Goal: Information Seeking & Learning: Learn about a topic

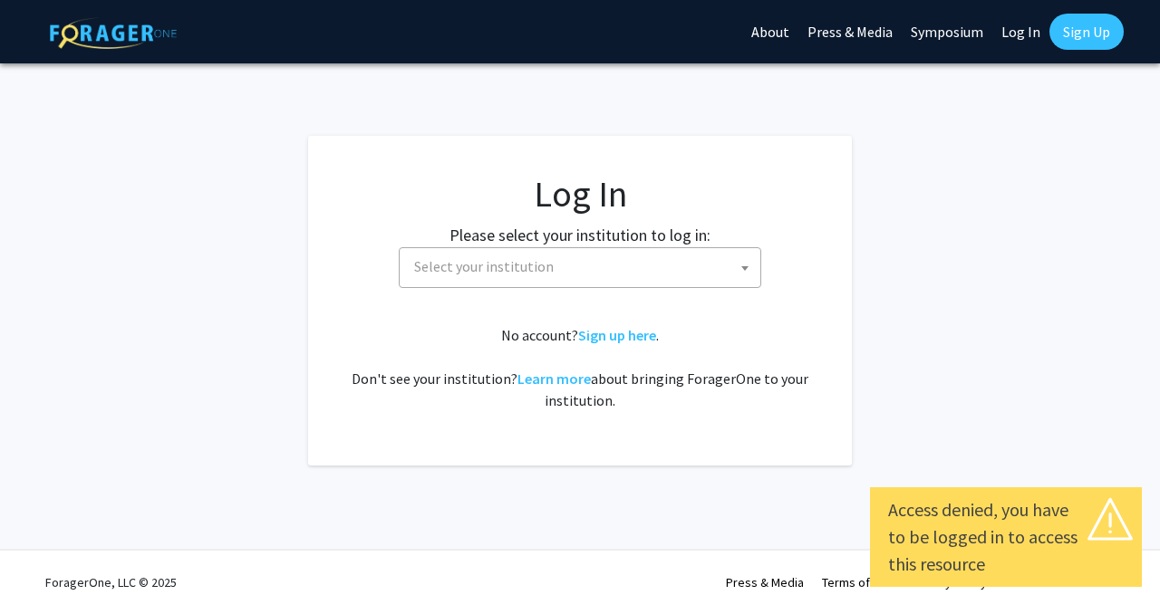
select select
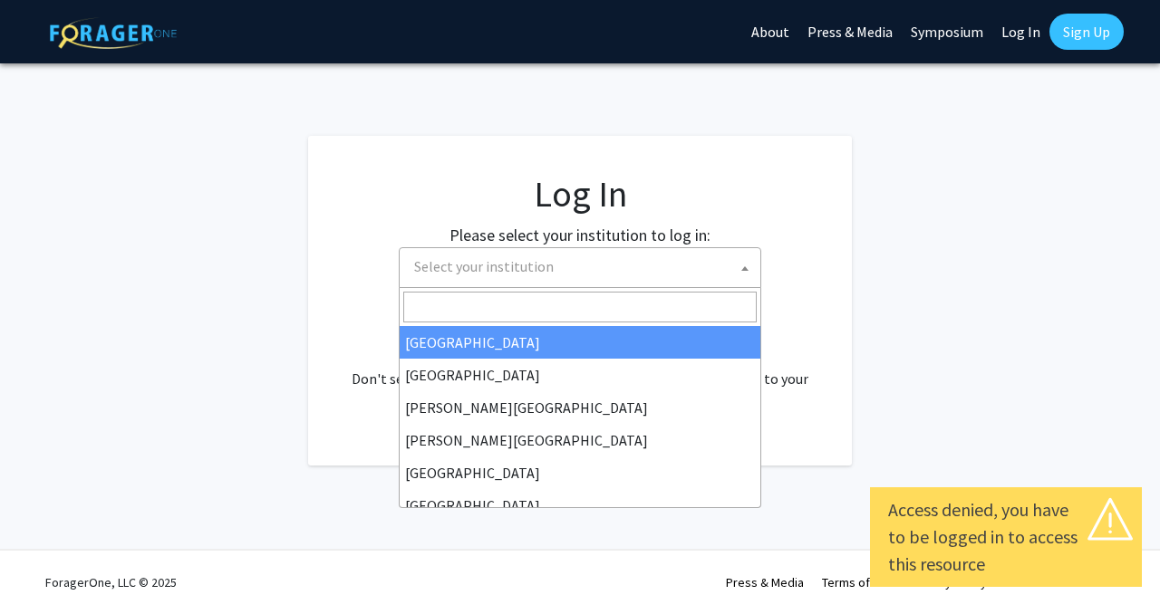
click at [521, 259] on span "Select your institution" at bounding box center [484, 266] width 140 height 18
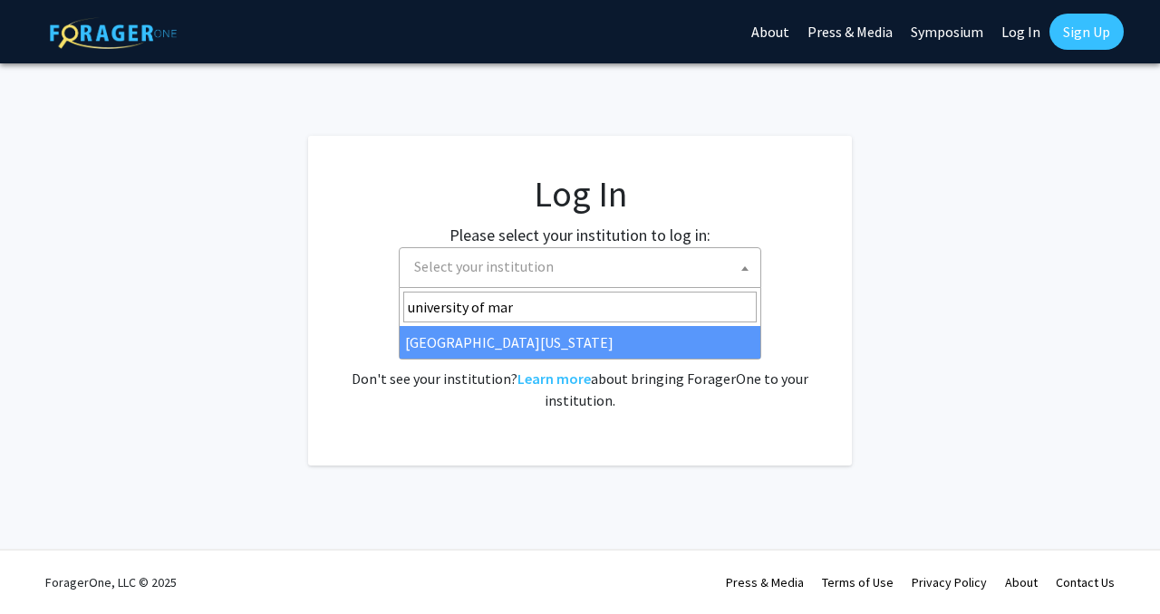
type input "university of mar"
select select "31"
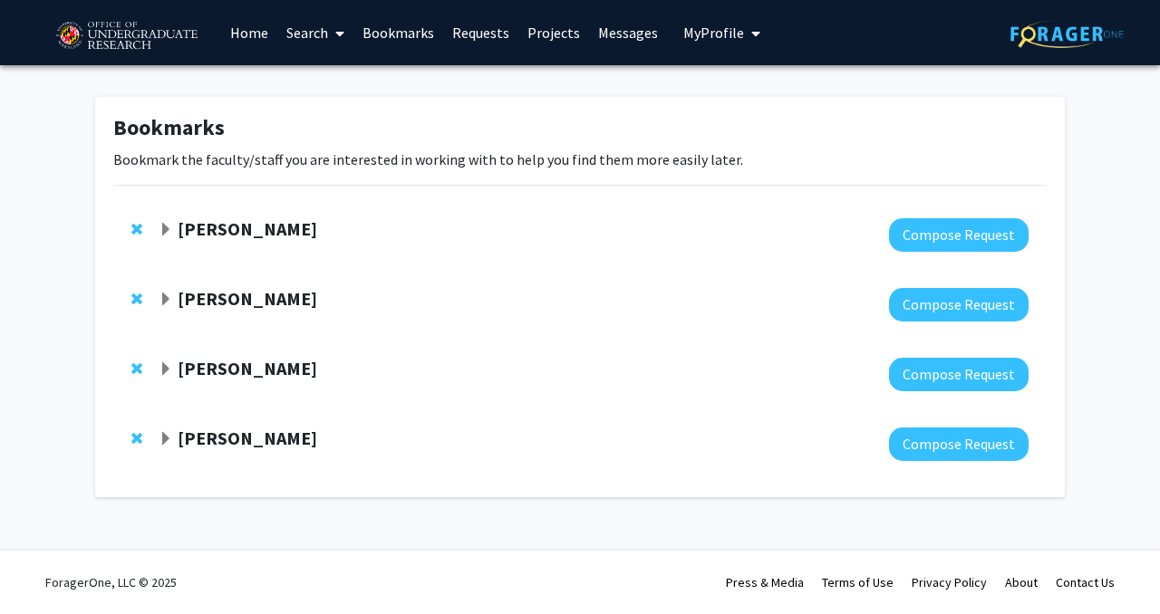
click at [250, 37] on link "Home" at bounding box center [249, 32] width 56 height 63
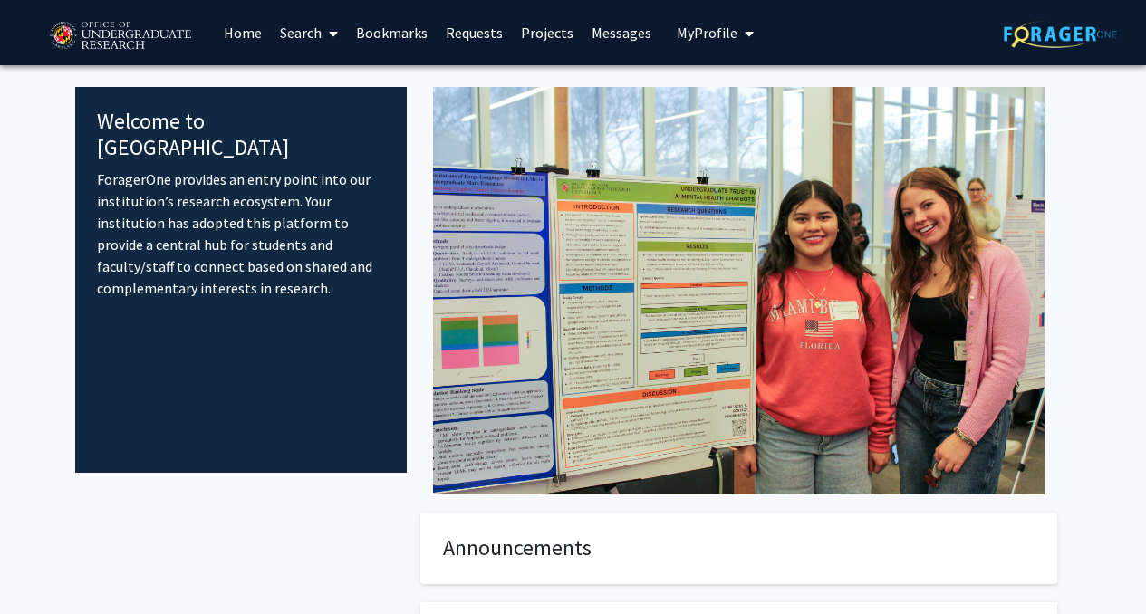
click at [295, 18] on link "Search" at bounding box center [309, 32] width 76 height 63
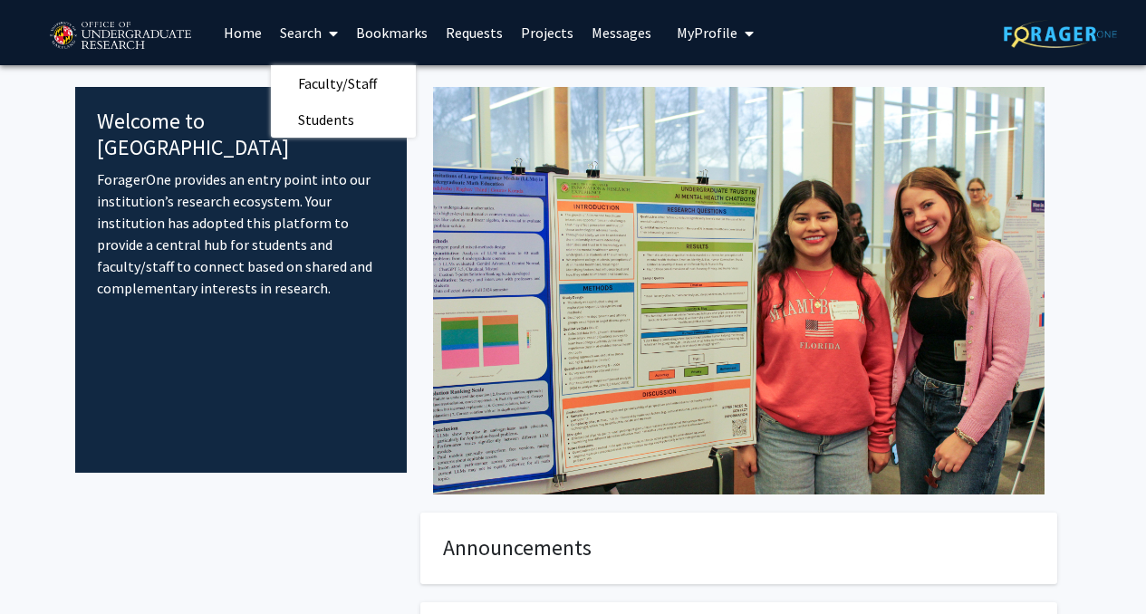
click at [548, 30] on link "Projects" at bounding box center [547, 32] width 71 height 63
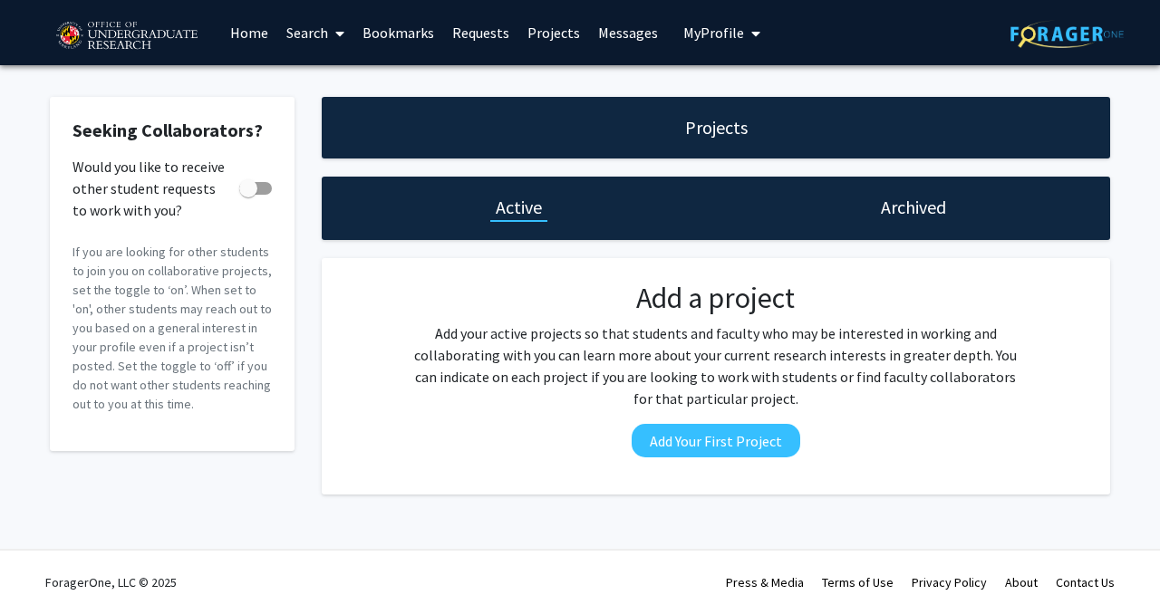
click at [303, 28] on link "Search" at bounding box center [315, 32] width 76 height 63
click at [343, 87] on span "Faculty/Staff" at bounding box center [343, 83] width 133 height 36
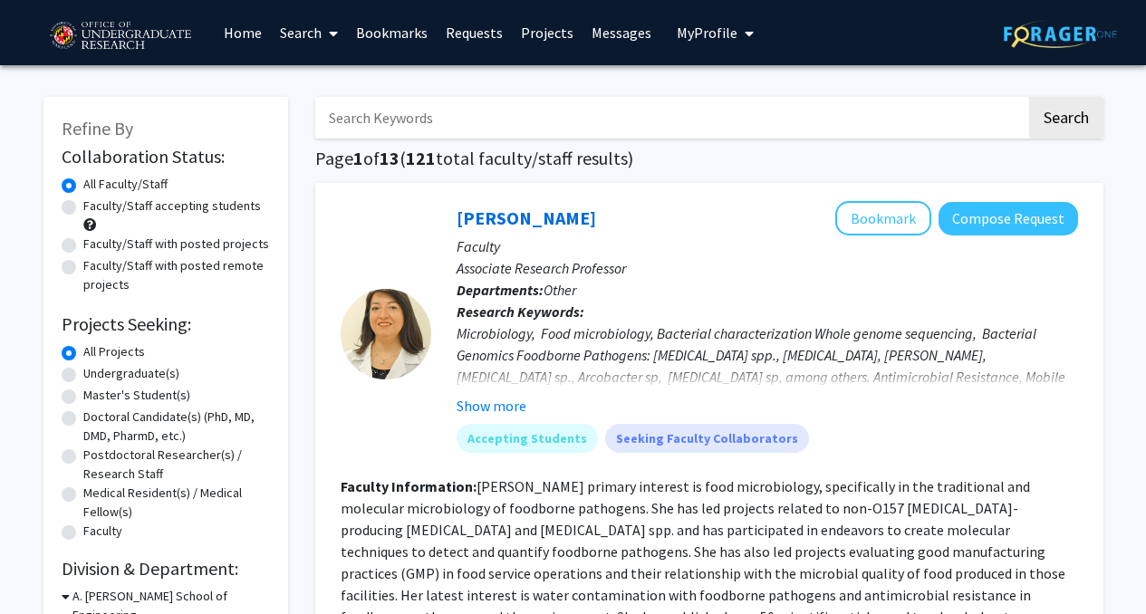
click at [196, 212] on label "Faculty/Staff accepting students" at bounding box center [172, 206] width 178 height 19
click at [95, 208] on input "Faculty/Staff accepting students" at bounding box center [89, 203] width 12 height 12
radio input "true"
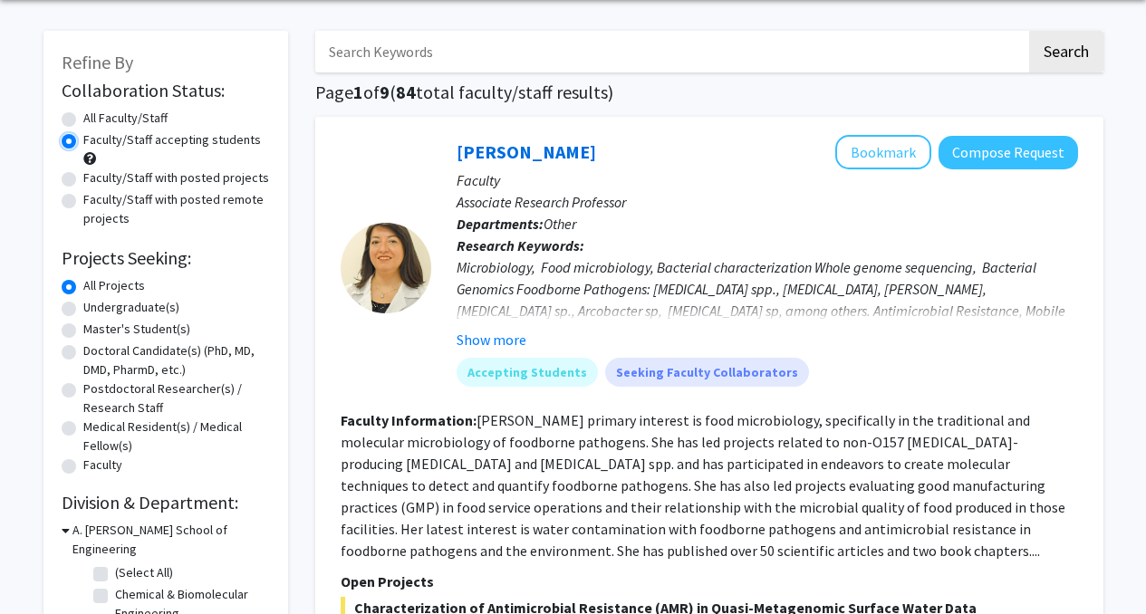
scroll to position [78, 0]
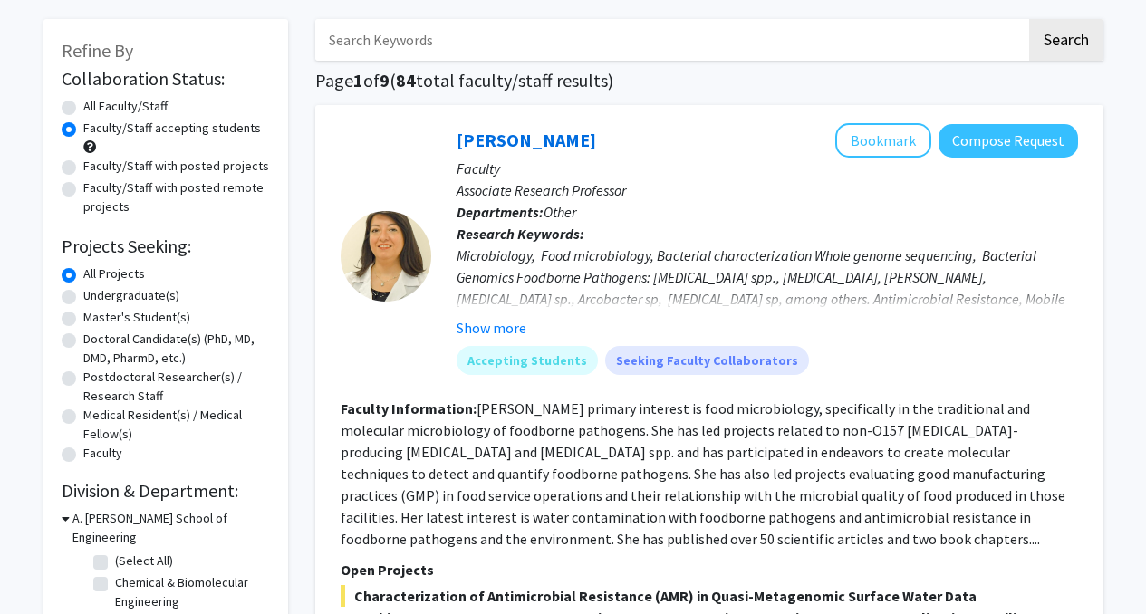
click at [112, 292] on label "Undergraduate(s)" at bounding box center [131, 295] width 96 height 19
click at [95, 292] on input "Undergraduate(s)" at bounding box center [89, 292] width 12 height 12
radio input "true"
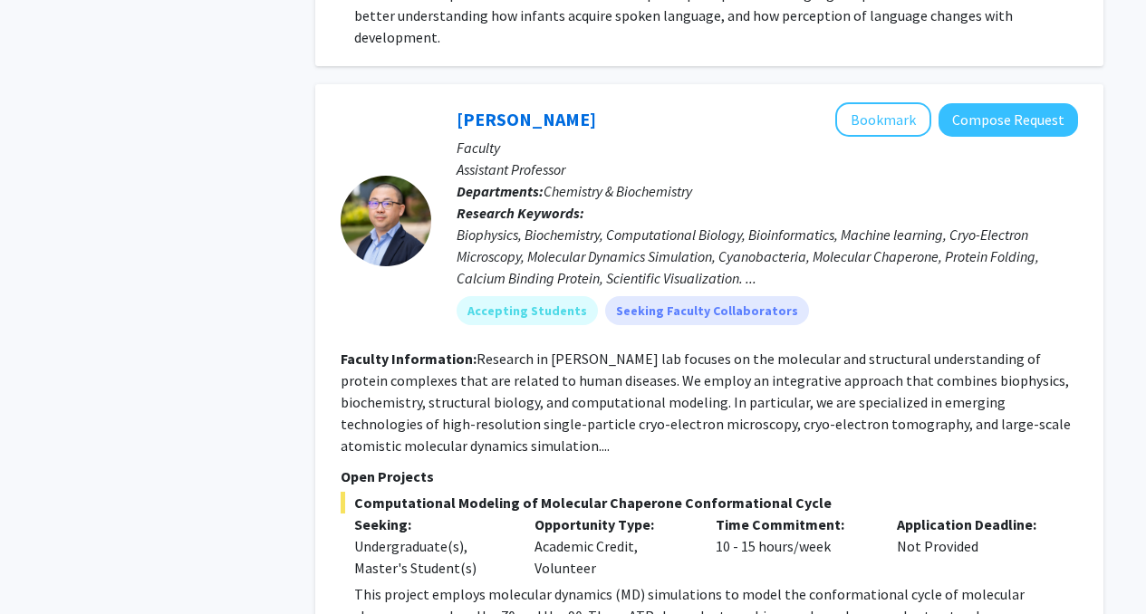
scroll to position [6488, 0]
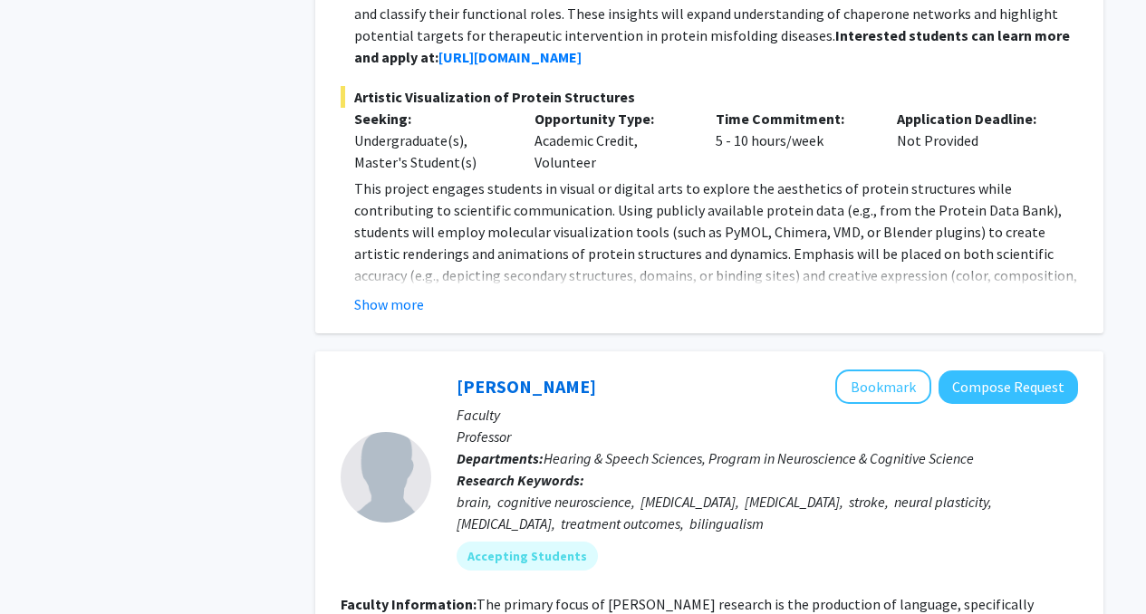
click at [714, 426] on p "Professor" at bounding box center [768, 437] width 622 height 22
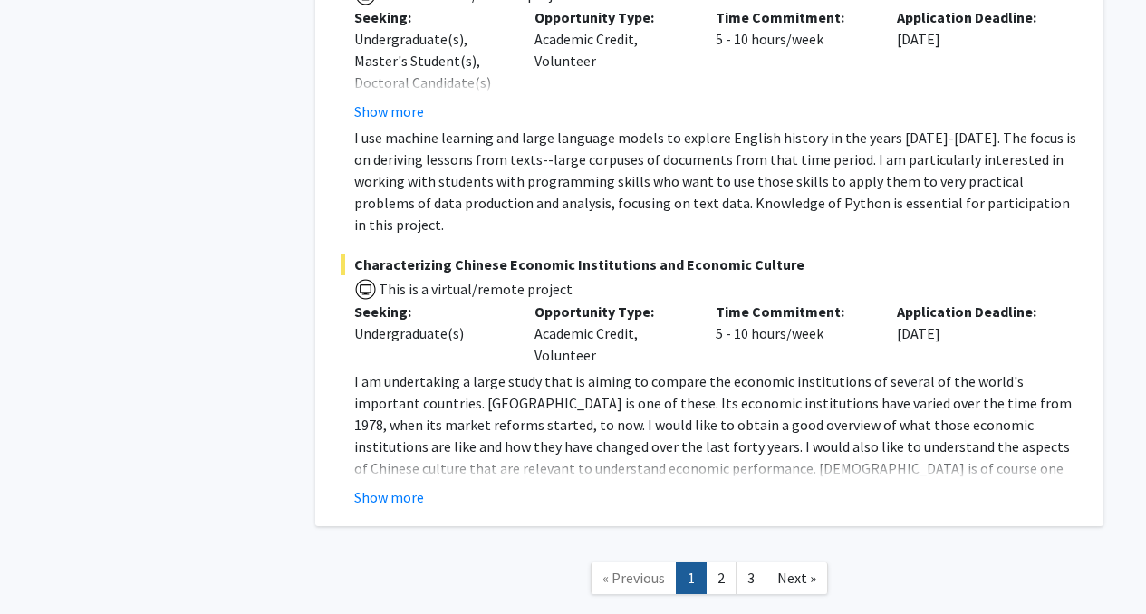
scroll to position [8975, 0]
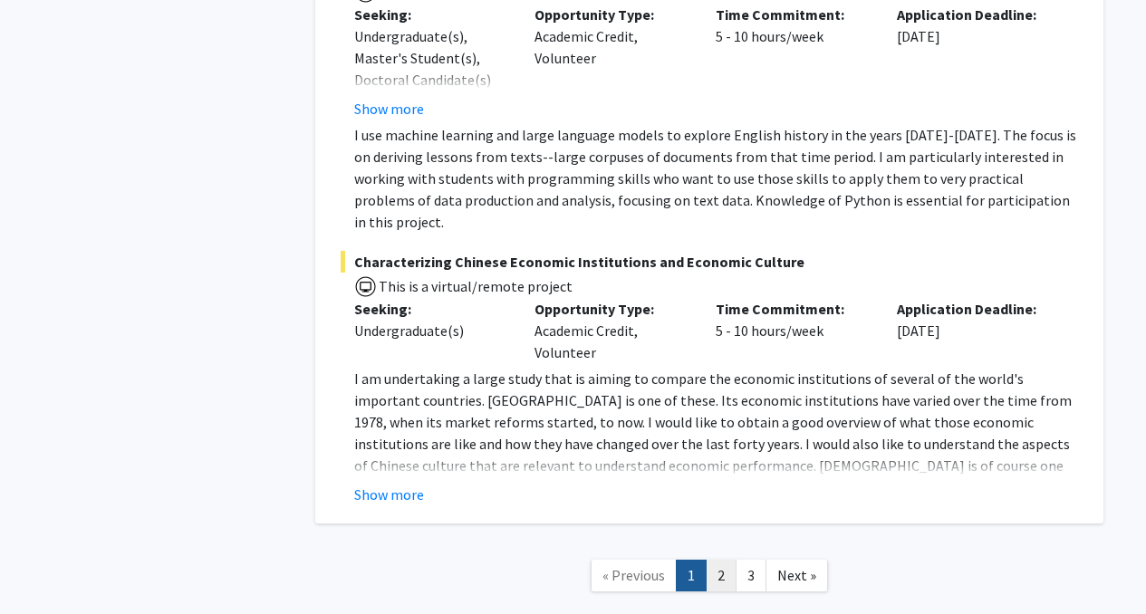
click at [711, 560] on link "2" at bounding box center [721, 576] width 31 height 32
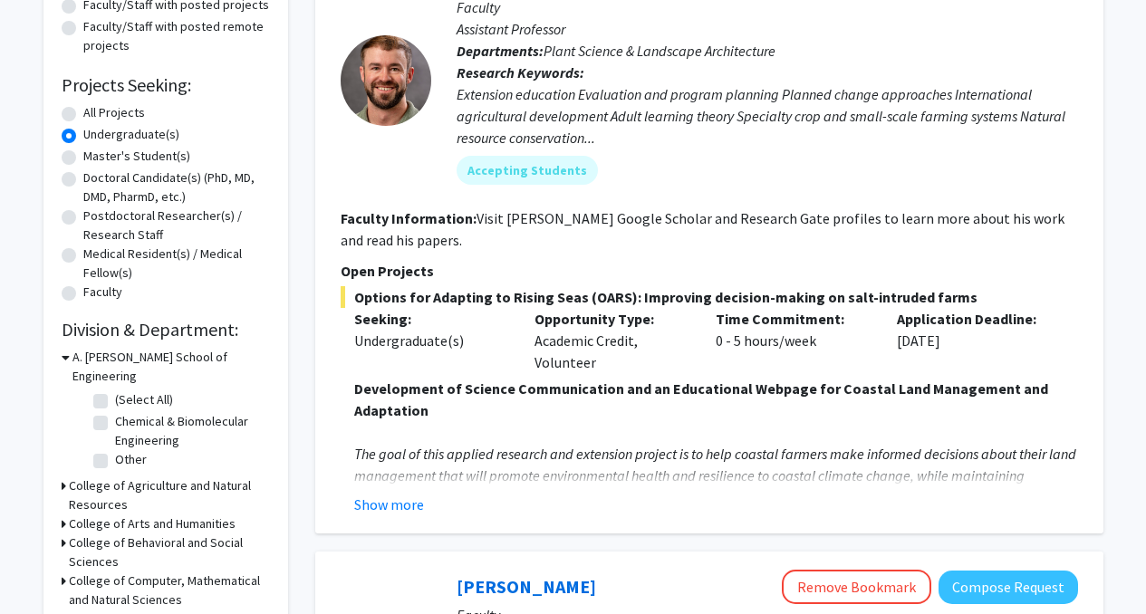
scroll to position [240, 0]
click at [349, 485] on fg-read-more "Development of Science Communication and an Educational Webpage for Coastal Lan…" at bounding box center [710, 446] width 738 height 138
click at [363, 500] on button "Show more" at bounding box center [389, 504] width 70 height 22
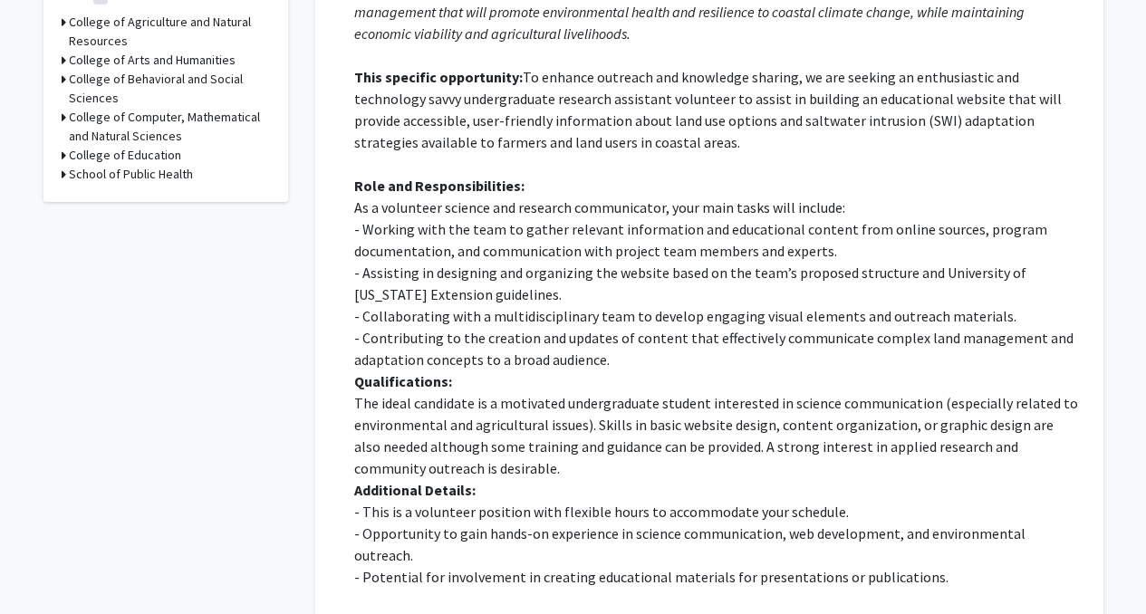
scroll to position [719, 0]
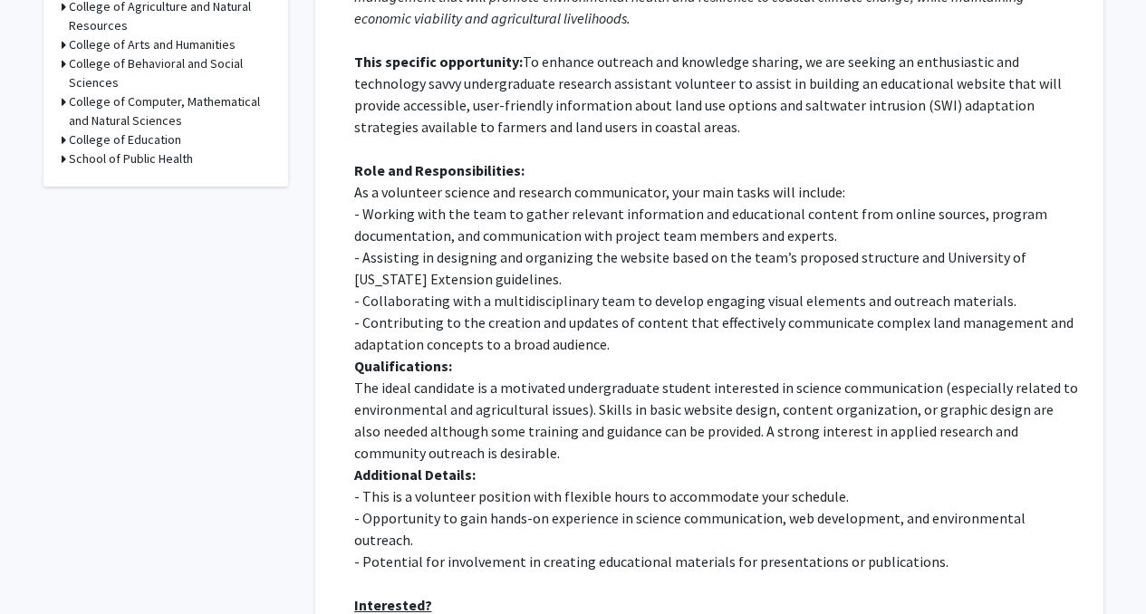
click at [578, 218] on p "- Working with the team to gather relevant information and educational content …" at bounding box center [716, 225] width 724 height 44
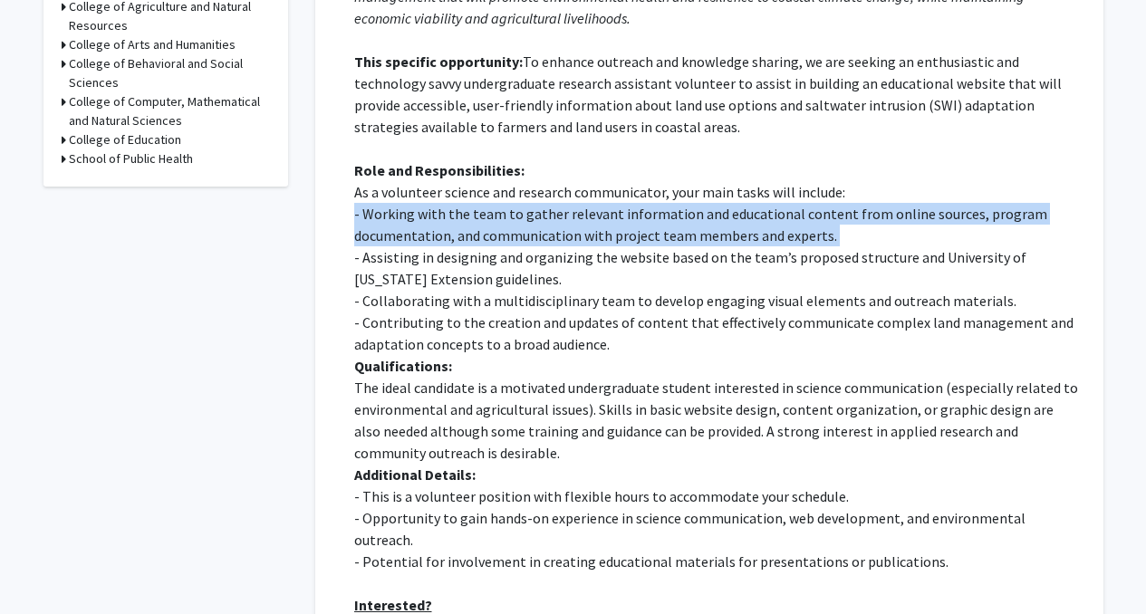
drag, startPoint x: 578, startPoint y: 218, endPoint x: 604, endPoint y: 234, distance: 30.2
click at [604, 234] on p "- Working with the team to gather relevant information and educational content …" at bounding box center [716, 225] width 724 height 44
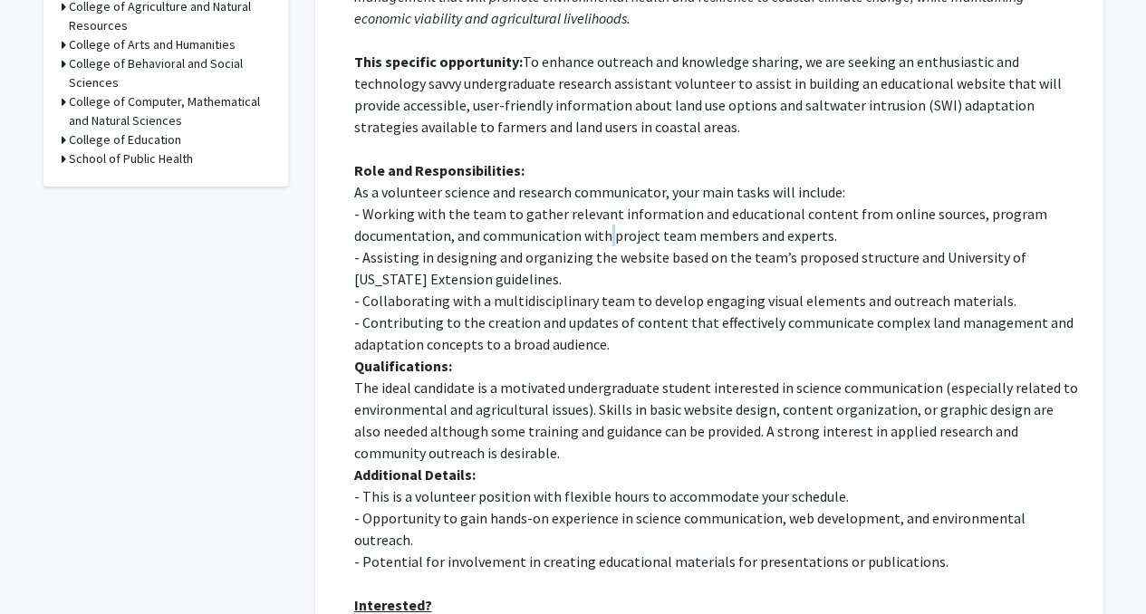
click at [604, 234] on p "- Working with the team to gather relevant information and educational content …" at bounding box center [716, 225] width 724 height 44
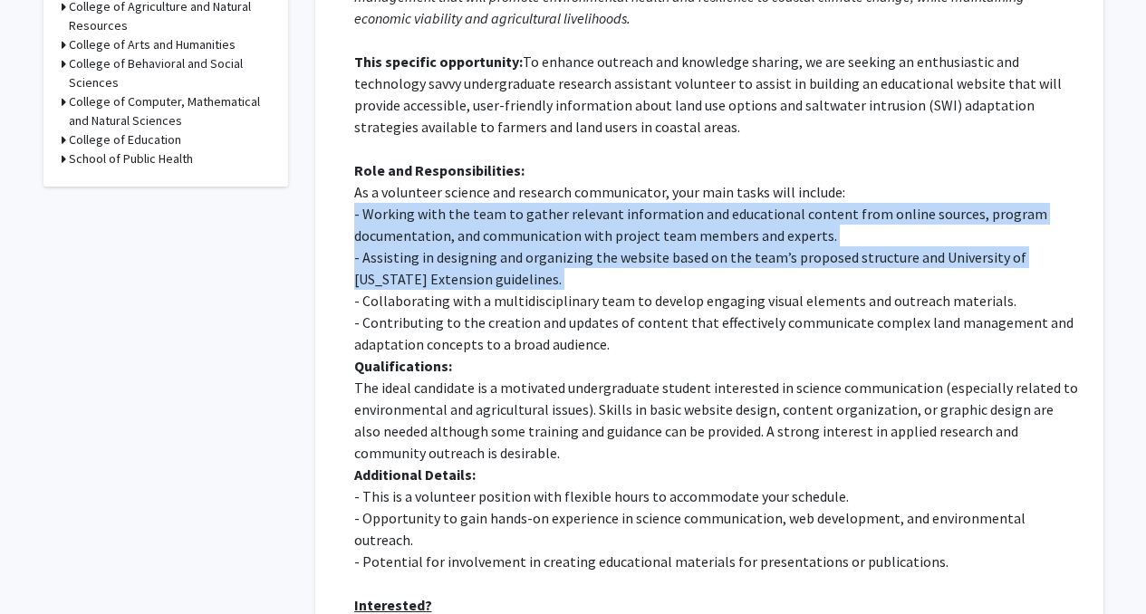
drag, startPoint x: 604, startPoint y: 234, endPoint x: 616, endPoint y: 261, distance: 30.0
click at [616, 261] on div "Development of Science Communication and an Educational Webpage for Coastal Lan…" at bounding box center [716, 311] width 724 height 827
click at [616, 261] on p "- Assisting in designing and organizing the website based on the team’s propose…" at bounding box center [716, 269] width 724 height 44
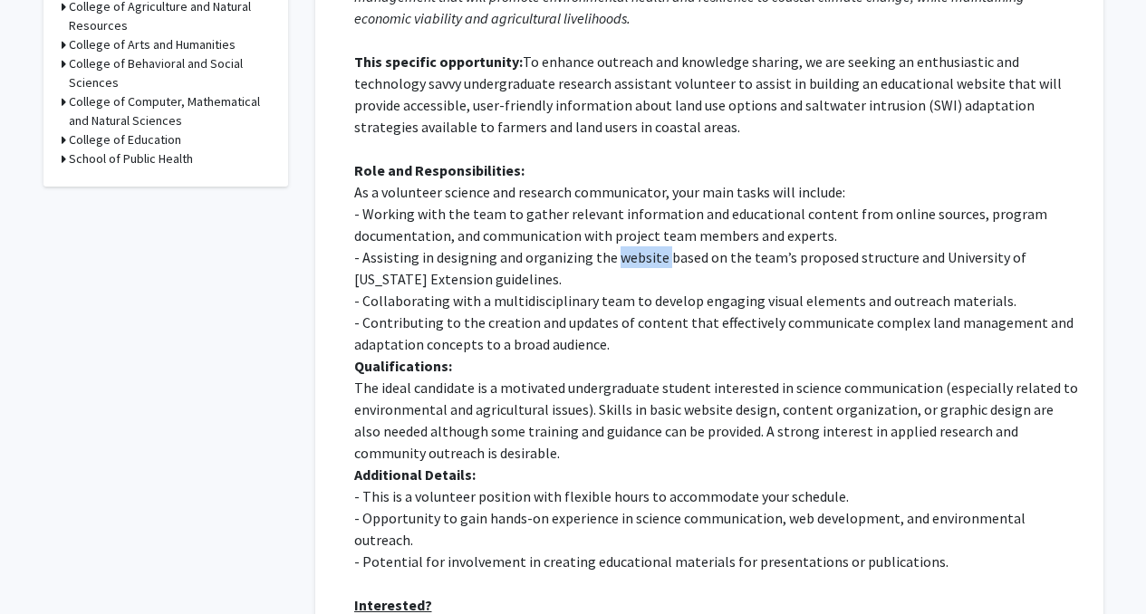
click at [616, 261] on p "- Assisting in designing and organizing the website based on the team’s propose…" at bounding box center [716, 269] width 724 height 44
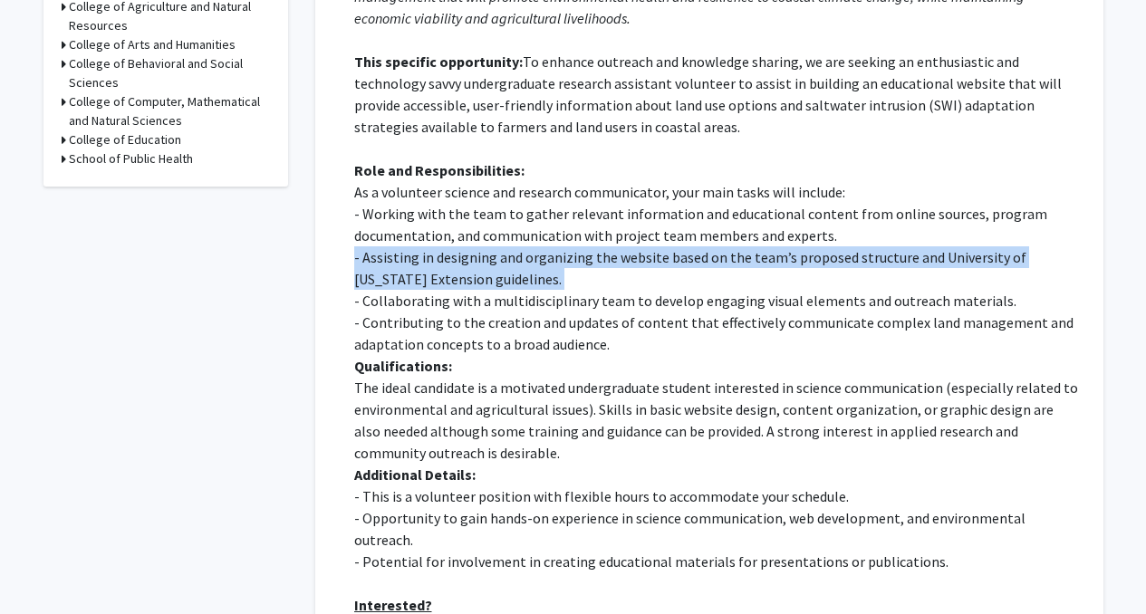
drag, startPoint x: 616, startPoint y: 261, endPoint x: 626, endPoint y: 285, distance: 26.4
click at [626, 285] on p "- Assisting in designing and organizing the website based on the team’s propose…" at bounding box center [716, 269] width 724 height 44
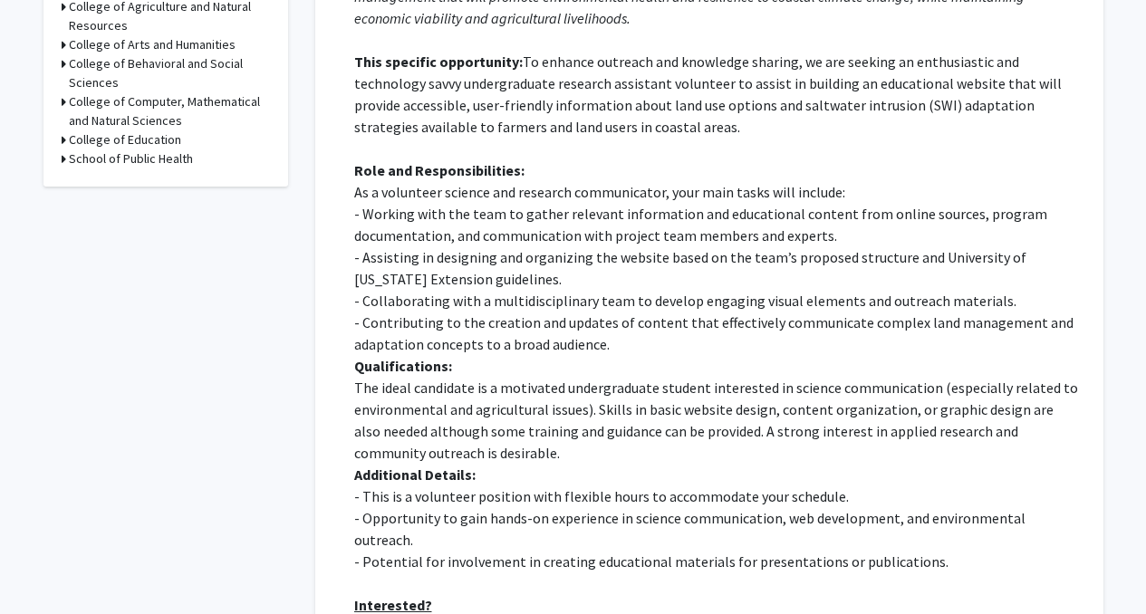
click at [625, 305] on p "- Collaborating with a multidisciplinary team to develop engaging visual elemen…" at bounding box center [716, 301] width 724 height 22
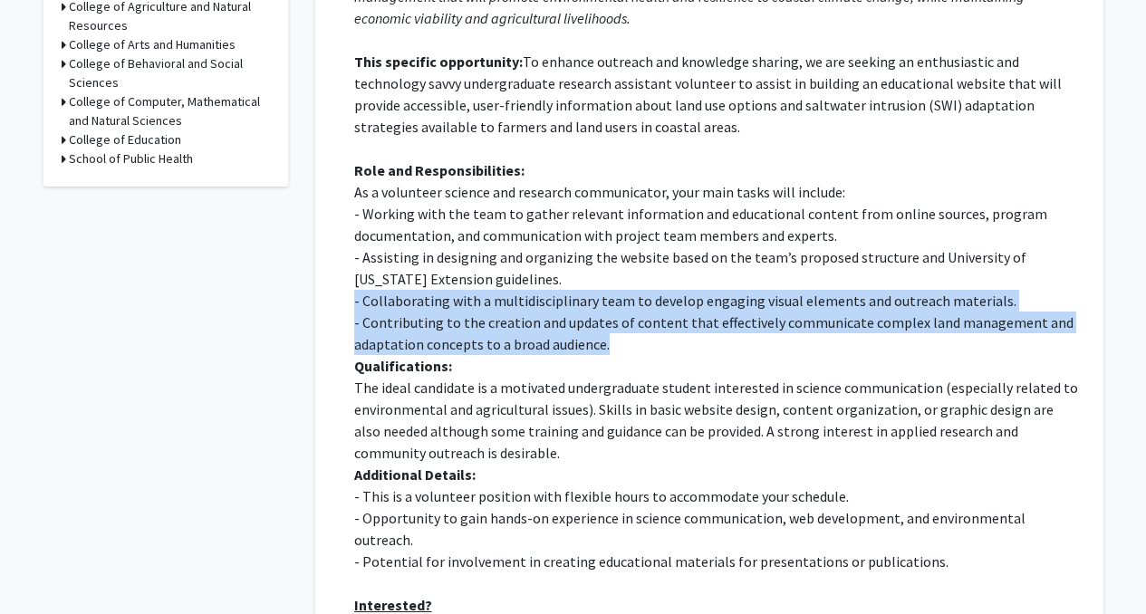
drag, startPoint x: 625, startPoint y: 305, endPoint x: 643, endPoint y: 323, distance: 25.0
click at [643, 323] on div "Development of Science Communication and an Educational Webpage for Coastal Lan…" at bounding box center [716, 311] width 724 height 827
click at [643, 323] on p "- Contributing to the creation and updates of content that effectively communic…" at bounding box center [716, 334] width 724 height 44
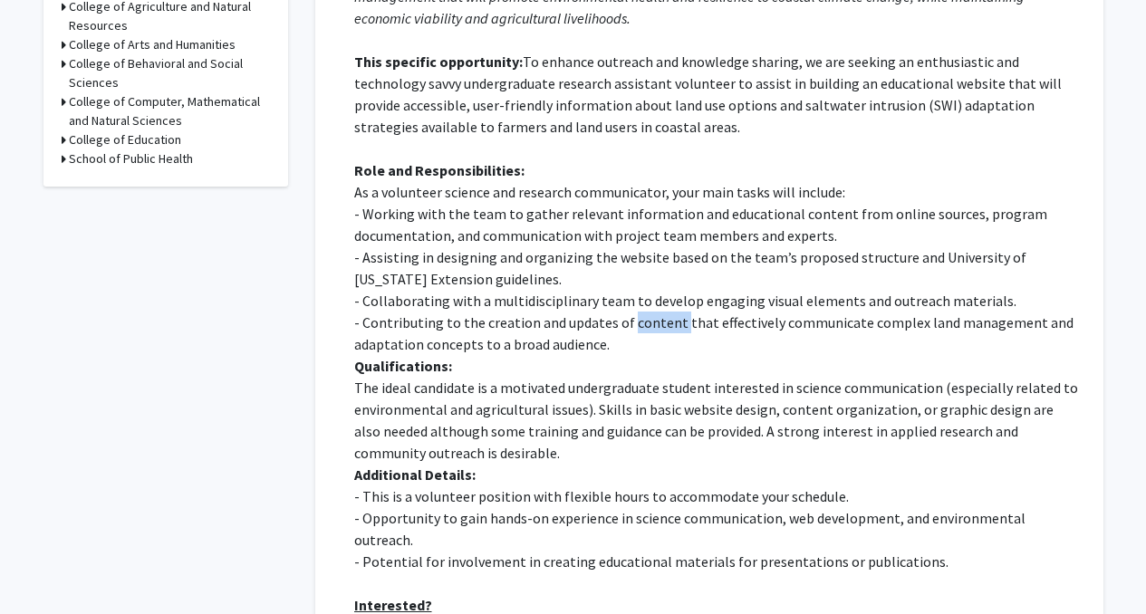
click at [643, 323] on p "- Contributing to the creation and updates of content that effectively communic…" at bounding box center [716, 334] width 724 height 44
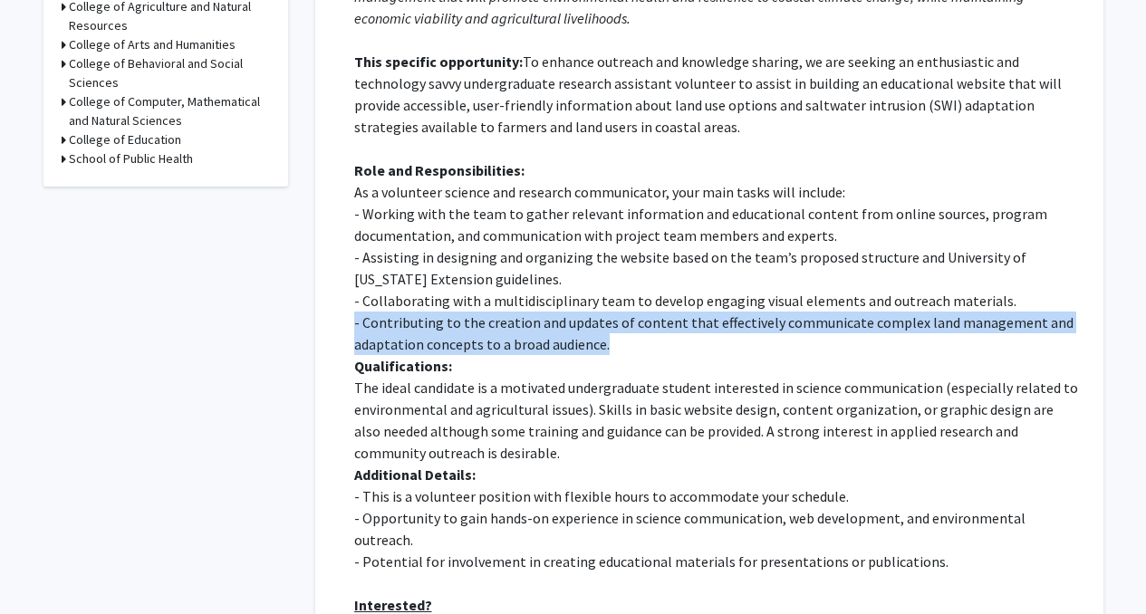
drag, startPoint x: 643, startPoint y: 323, endPoint x: 657, endPoint y: 326, distance: 14.1
click at [657, 326] on p "- Contributing to the creation and updates of content that effectively communic…" at bounding box center [716, 334] width 724 height 44
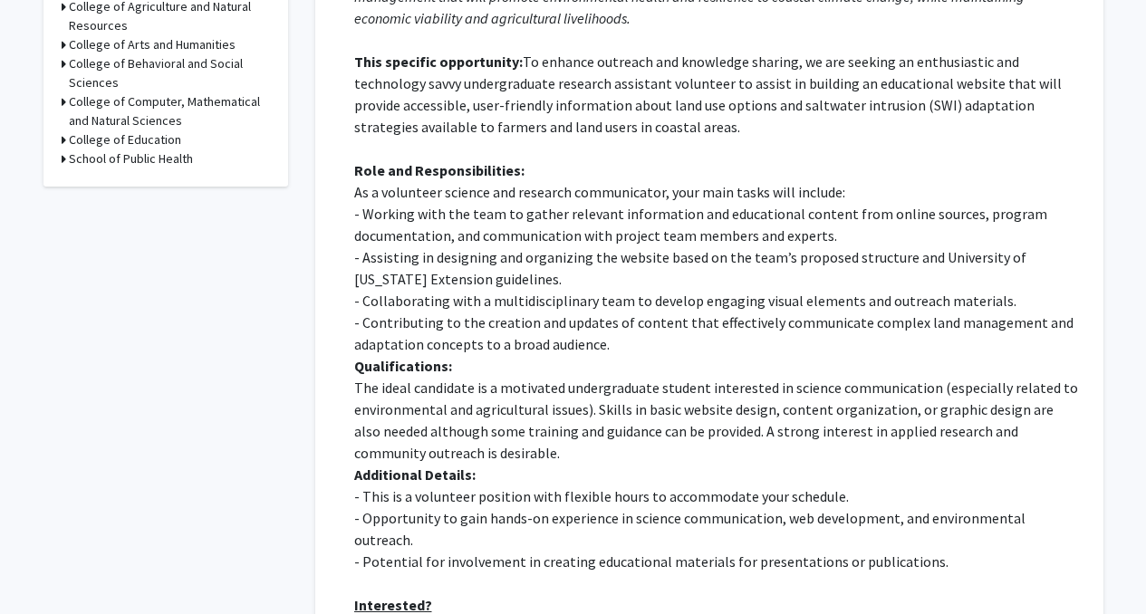
click at [668, 399] on p "The ideal candidate is a motivated undergraduate student interested in science …" at bounding box center [716, 420] width 724 height 87
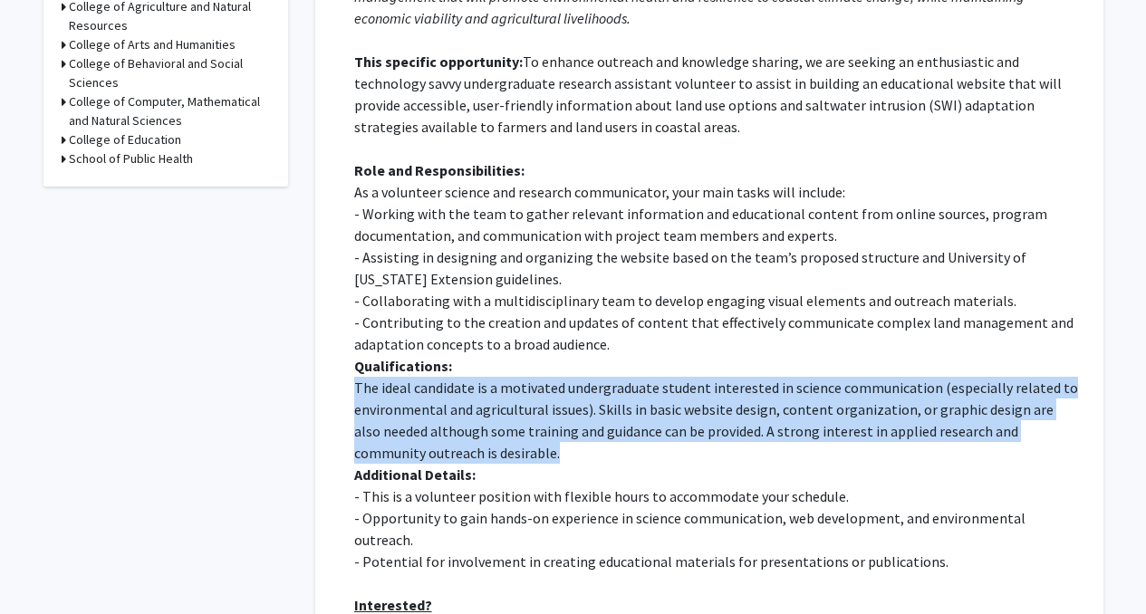
drag, startPoint x: 668, startPoint y: 399, endPoint x: 692, endPoint y: 393, distance: 24.2
click at [692, 393] on p "The ideal candidate is a motivated undergraduate student interested in science …" at bounding box center [716, 420] width 724 height 87
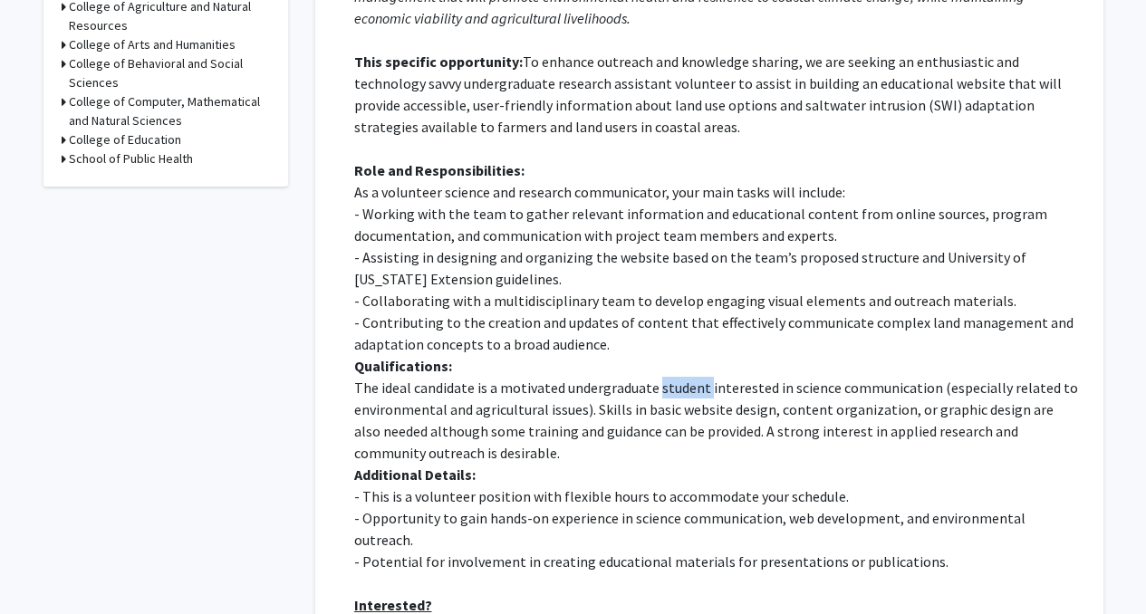
click at [692, 393] on p "The ideal candidate is a motivated undergraduate student interested in science …" at bounding box center [716, 420] width 724 height 87
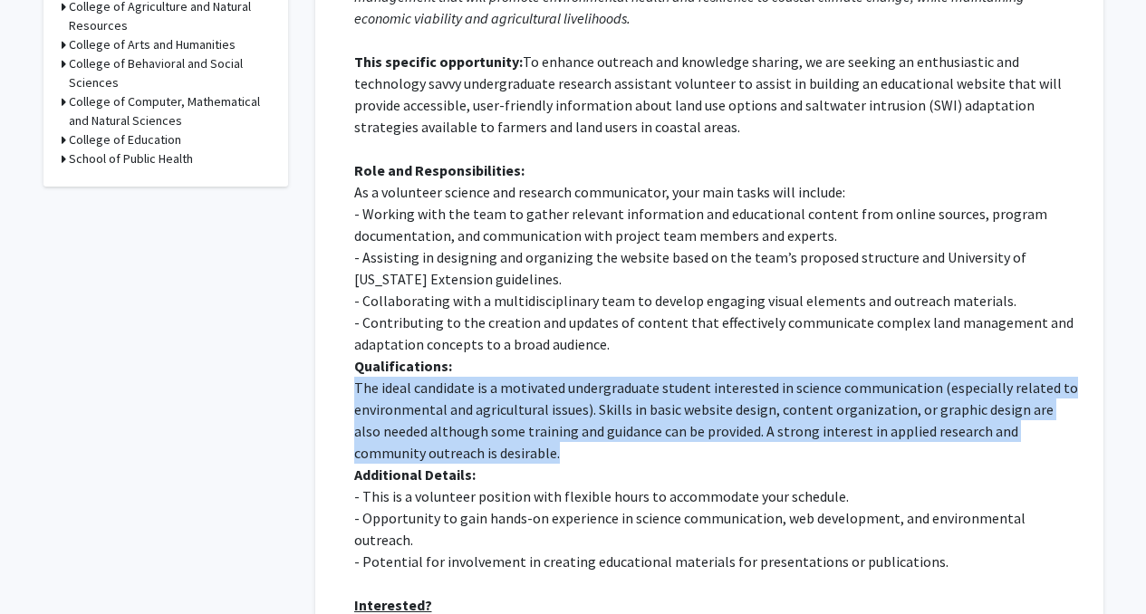
drag, startPoint x: 692, startPoint y: 393, endPoint x: 706, endPoint y: 395, distance: 14.6
click at [706, 395] on p "The ideal candidate is a motivated undergraduate student interested in science …" at bounding box center [716, 420] width 724 height 87
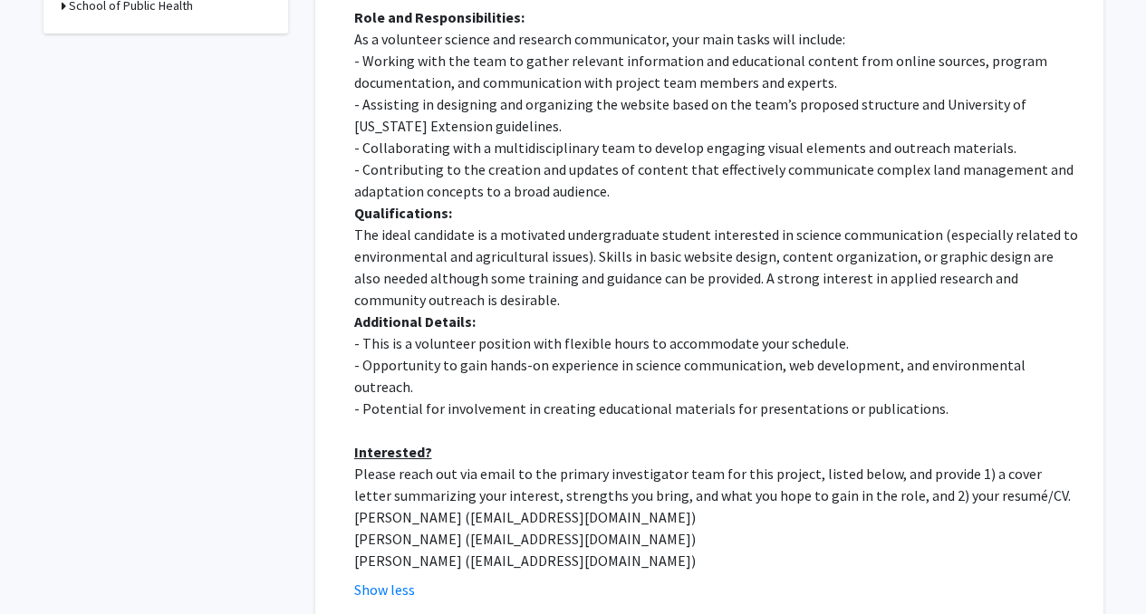
scroll to position [874, 0]
click at [706, 396] on p "- Potential for involvement in creating educational materials for presentations…" at bounding box center [716, 407] width 724 height 22
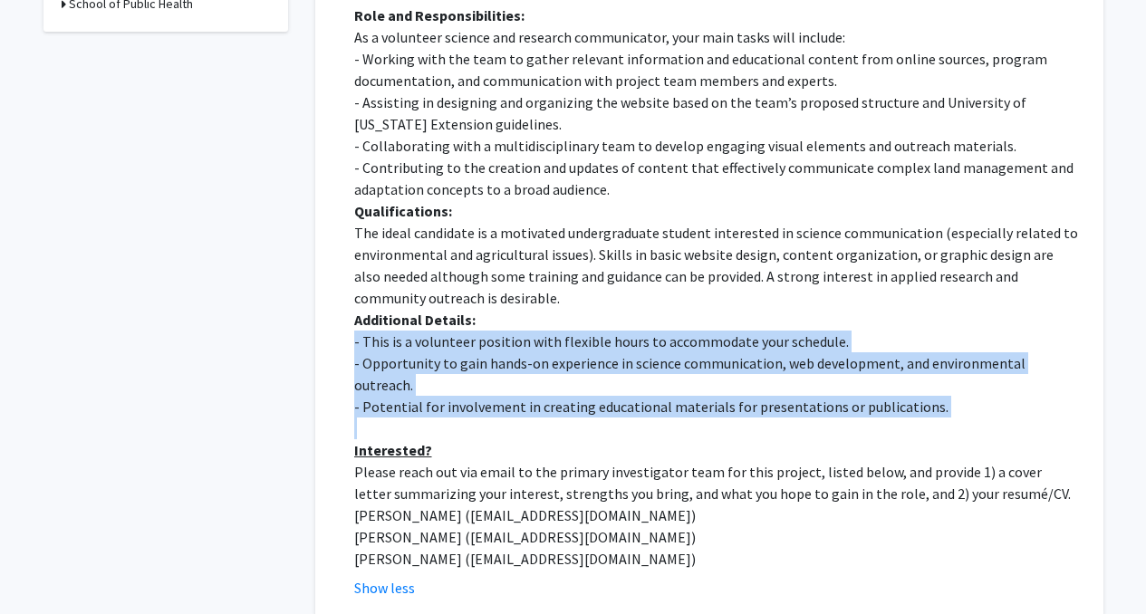
drag, startPoint x: 706, startPoint y: 395, endPoint x: 686, endPoint y: 349, distance: 50.3
click at [686, 349] on div "Development of Science Communication and an Educational Webpage for Coastal Lan…" at bounding box center [716, 157] width 724 height 827
click at [686, 349] on p "- This is a volunteer position with flexible hours to accommodate your schedule." at bounding box center [716, 342] width 724 height 22
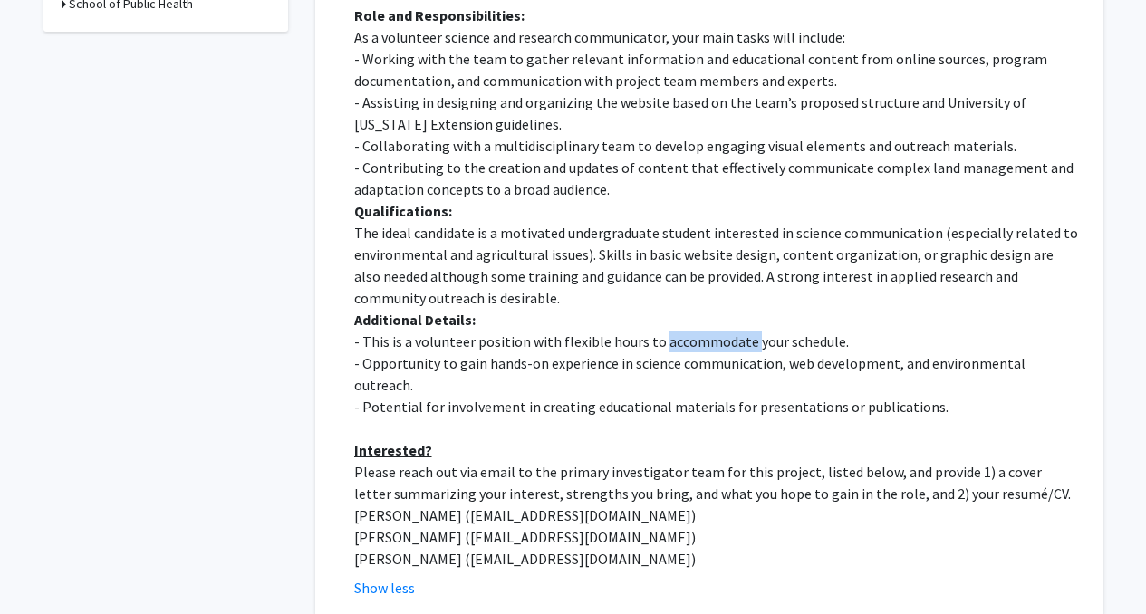
click at [686, 349] on p "- This is a volunteer position with flexible hours to accommodate your schedule." at bounding box center [716, 342] width 724 height 22
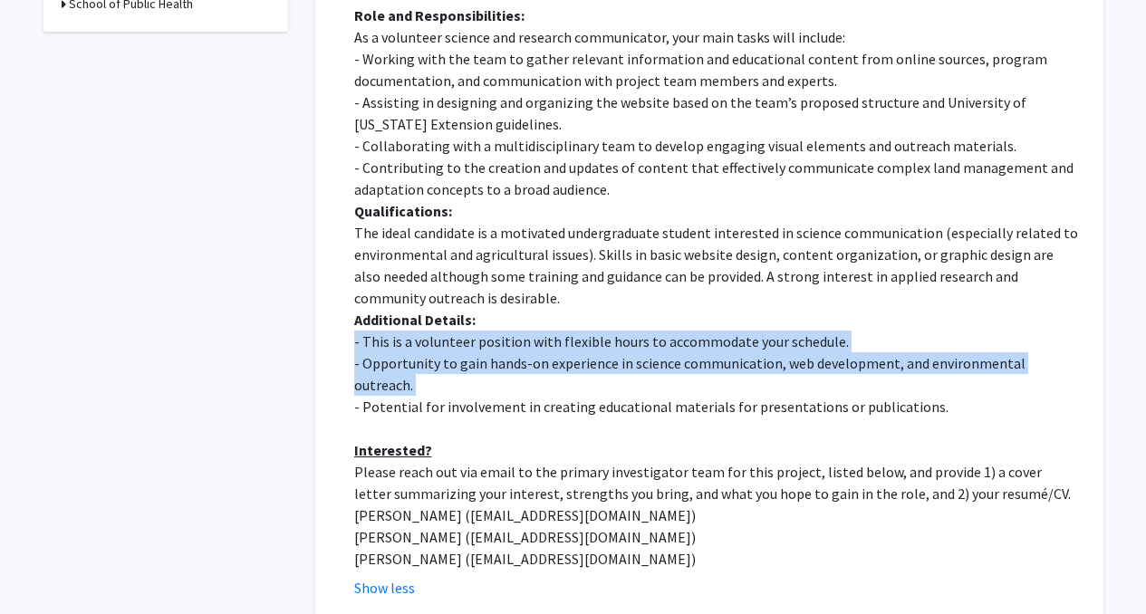
drag, startPoint x: 686, startPoint y: 349, endPoint x: 702, endPoint y: 366, distance: 23.7
click at [702, 366] on div "Development of Science Communication and an Educational Webpage for Coastal Lan…" at bounding box center [716, 157] width 724 height 827
click at [702, 366] on p "- Opportunity to gain hands-on experience in science communication, web develop…" at bounding box center [716, 375] width 724 height 44
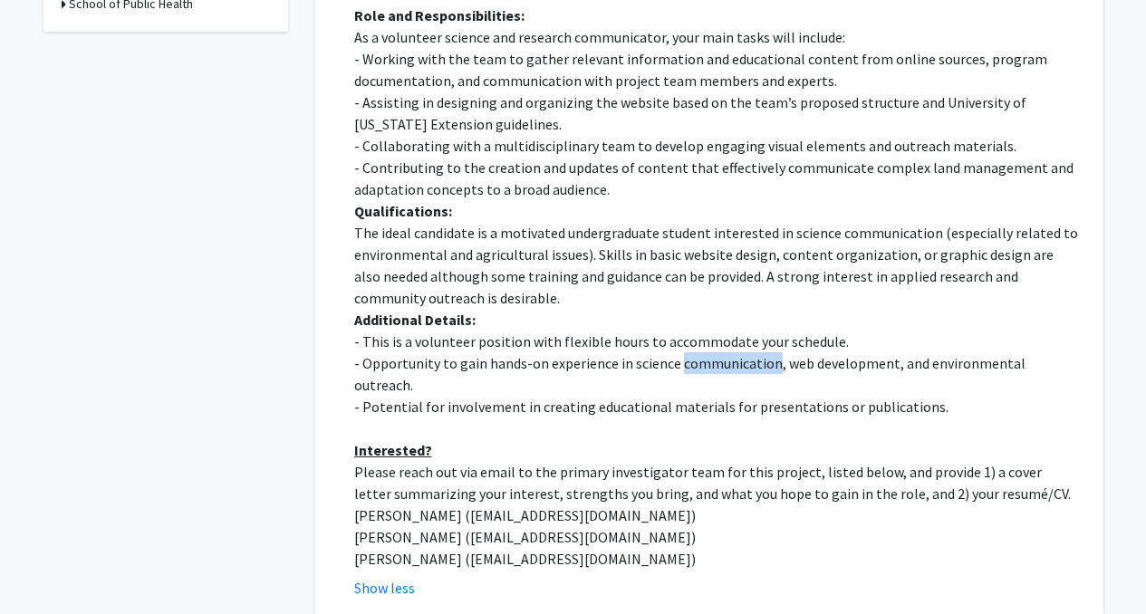
click at [702, 366] on p "- Opportunity to gain hands-on experience in science communication, web develop…" at bounding box center [716, 375] width 724 height 44
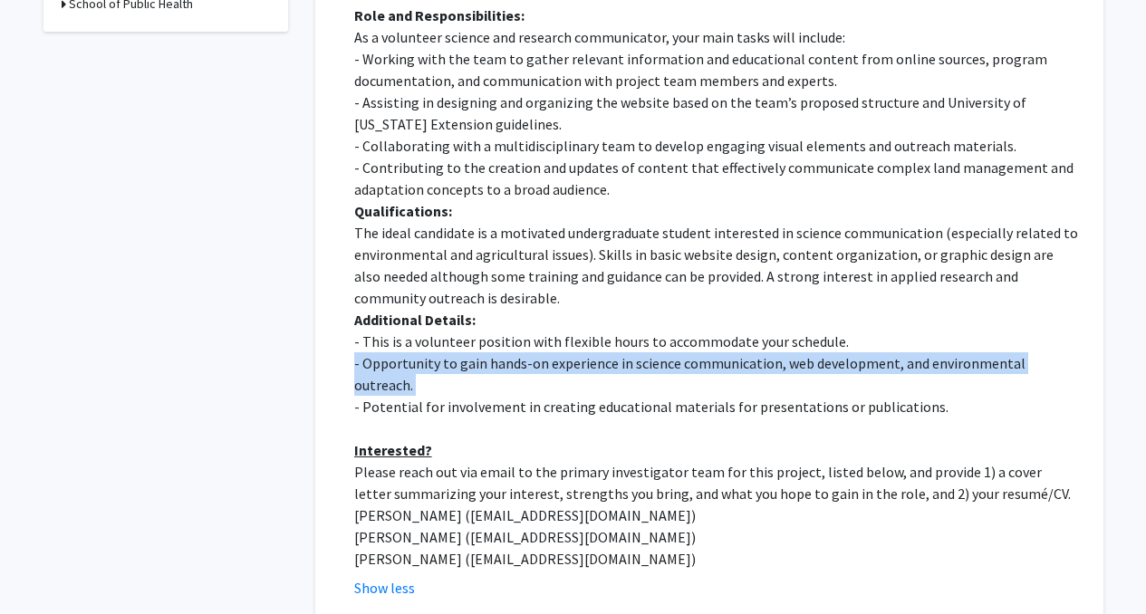
drag, startPoint x: 702, startPoint y: 366, endPoint x: 718, endPoint y: 359, distance: 17.0
click at [718, 359] on p "- Opportunity to gain hands-on experience in science communication, web develop…" at bounding box center [716, 375] width 724 height 44
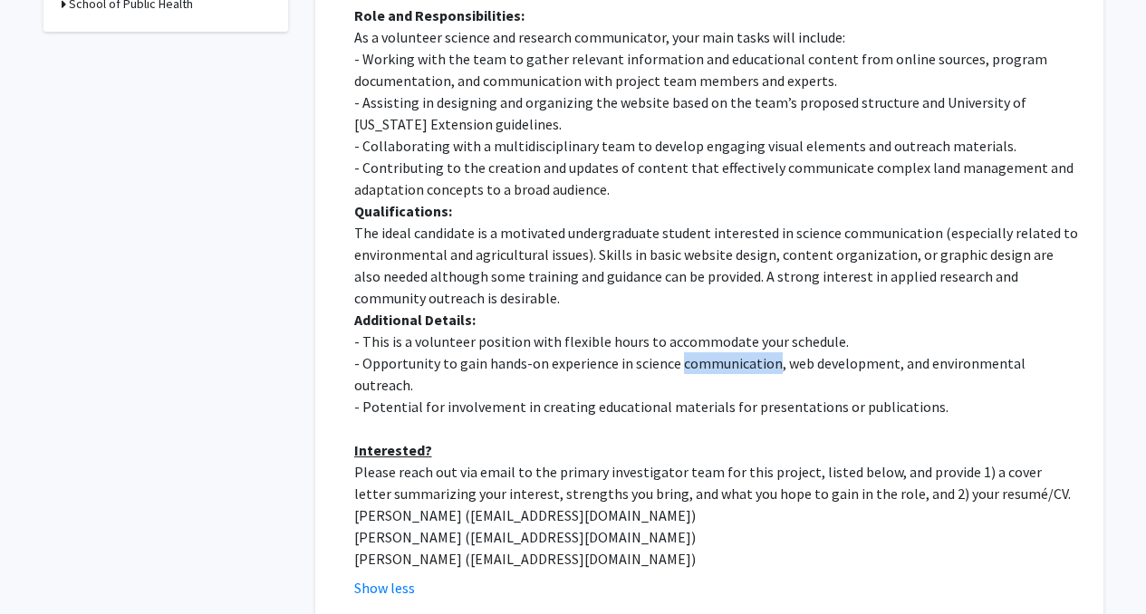
click at [718, 359] on p "- Opportunity to gain hands-on experience in science communication, web develop…" at bounding box center [716, 375] width 724 height 44
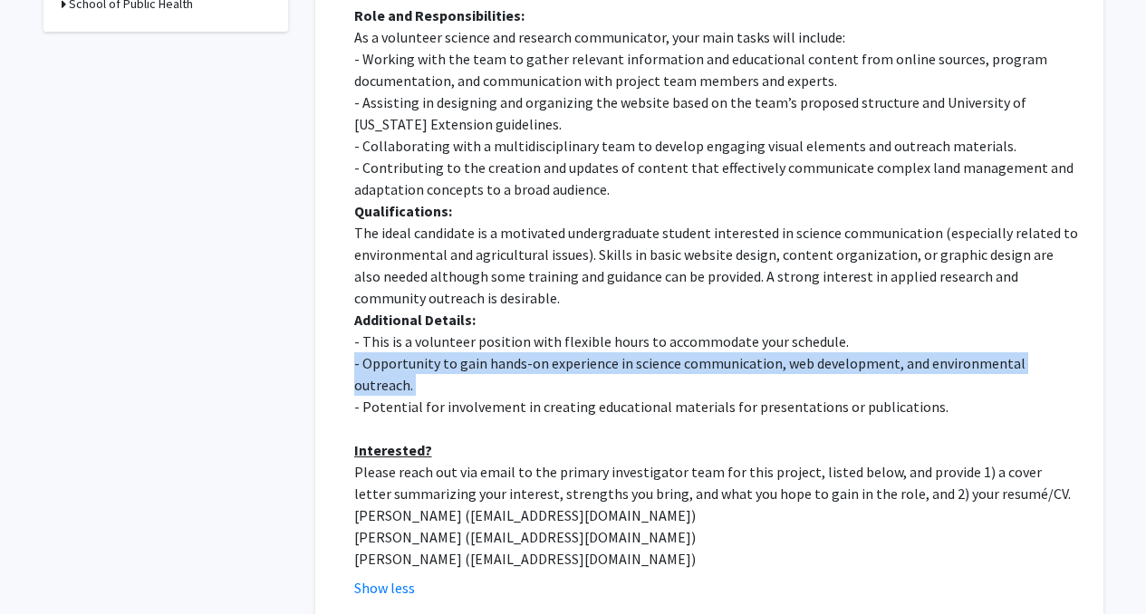
drag, startPoint x: 718, startPoint y: 359, endPoint x: 738, endPoint y: 374, distance: 25.2
click at [738, 374] on div "Development of Science Communication and an Educational Webpage for Coastal Lan…" at bounding box center [716, 157] width 724 height 827
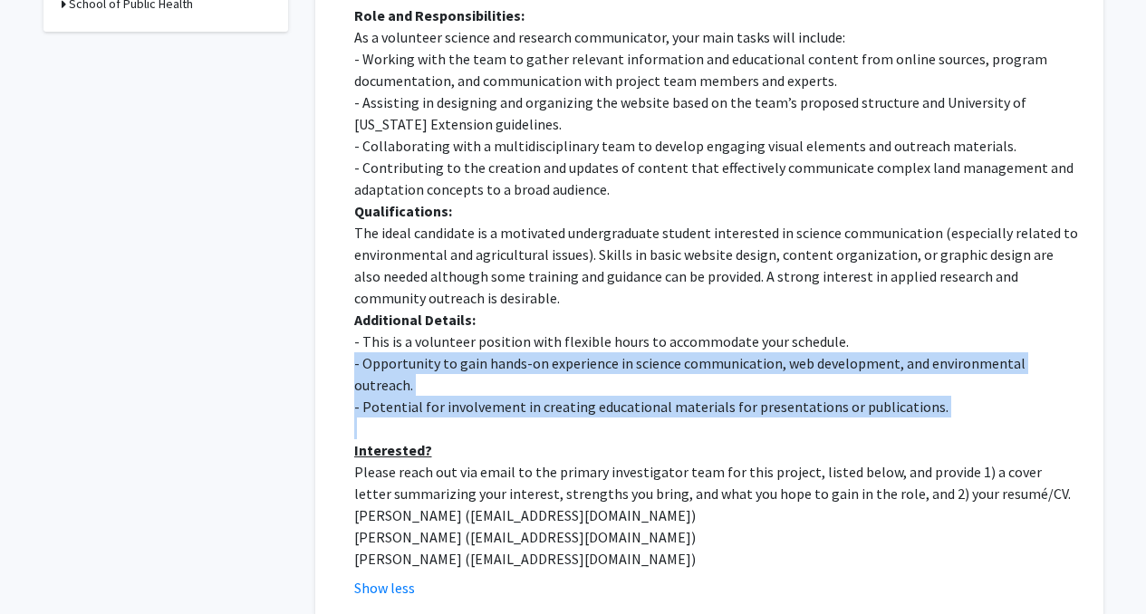
click at [738, 396] on p "- Potential for involvement in creating educational materials for presentations…" at bounding box center [716, 407] width 724 height 22
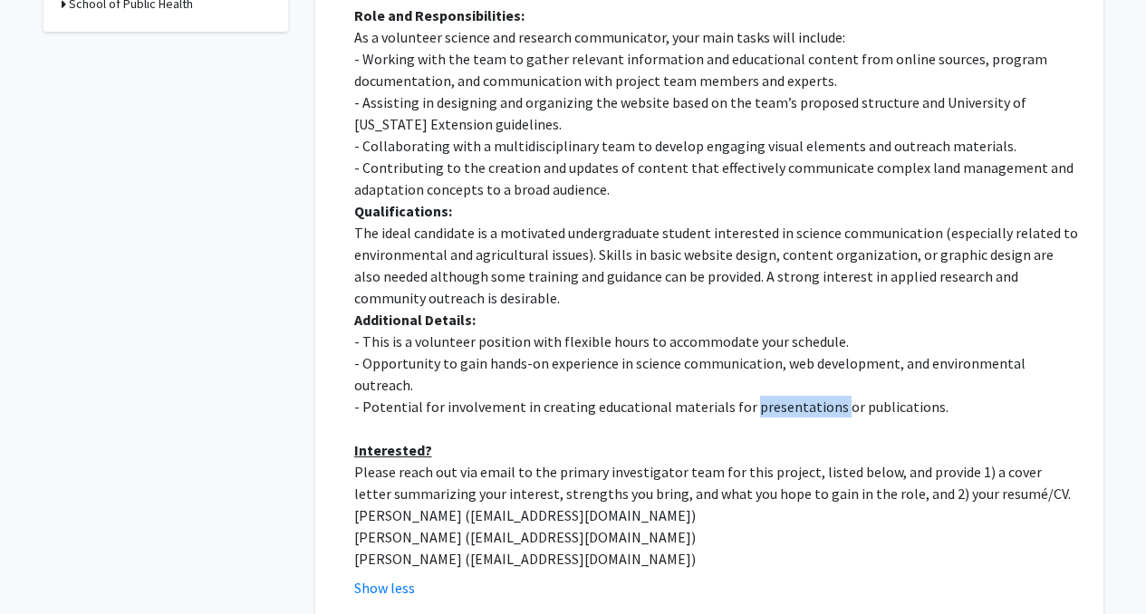
click at [738, 396] on p "- Potential for involvement in creating educational materials for presentations…" at bounding box center [716, 407] width 724 height 22
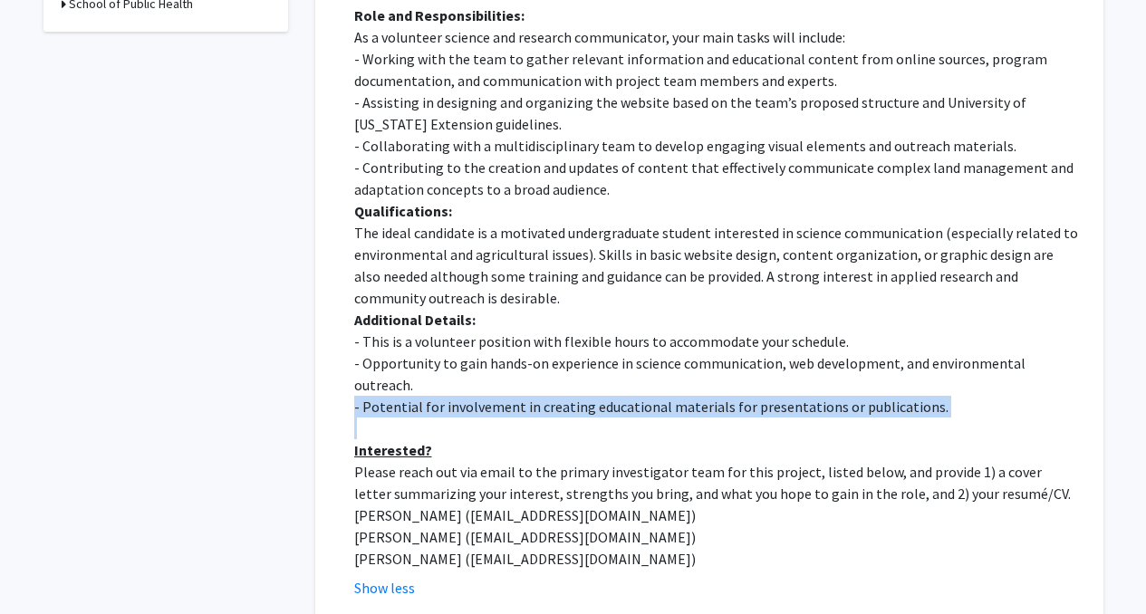
drag, startPoint x: 738, startPoint y: 374, endPoint x: 774, endPoint y: 374, distance: 36.3
click at [774, 396] on p "- Potential for involvement in creating educational materials for presentations…" at bounding box center [716, 407] width 724 height 22
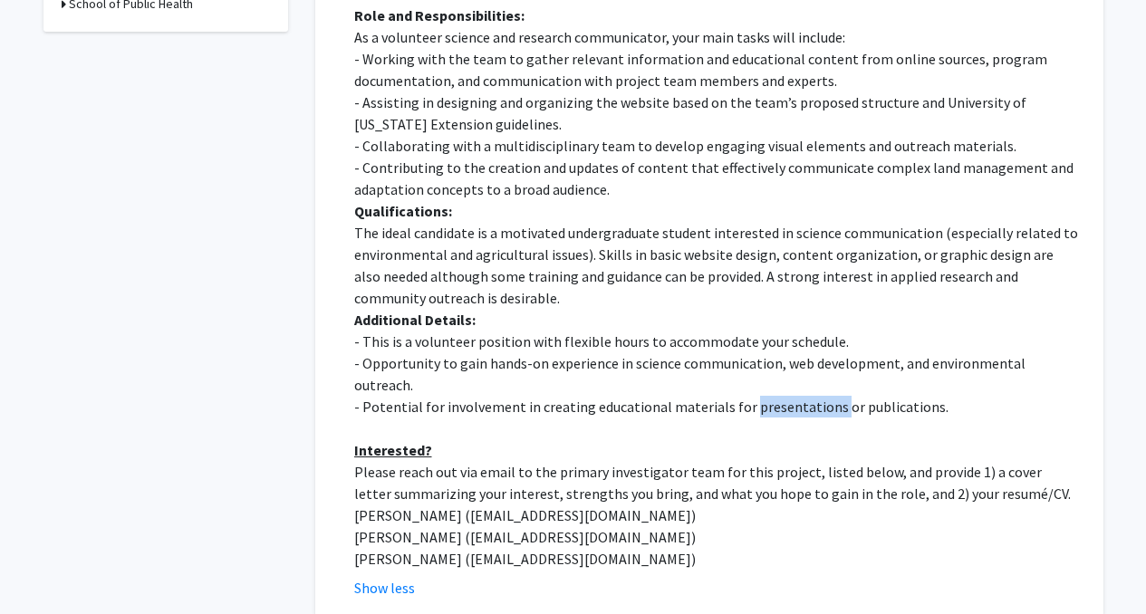
click at [774, 396] on p "- Potential for involvement in creating educational materials for presentations…" at bounding box center [716, 407] width 724 height 22
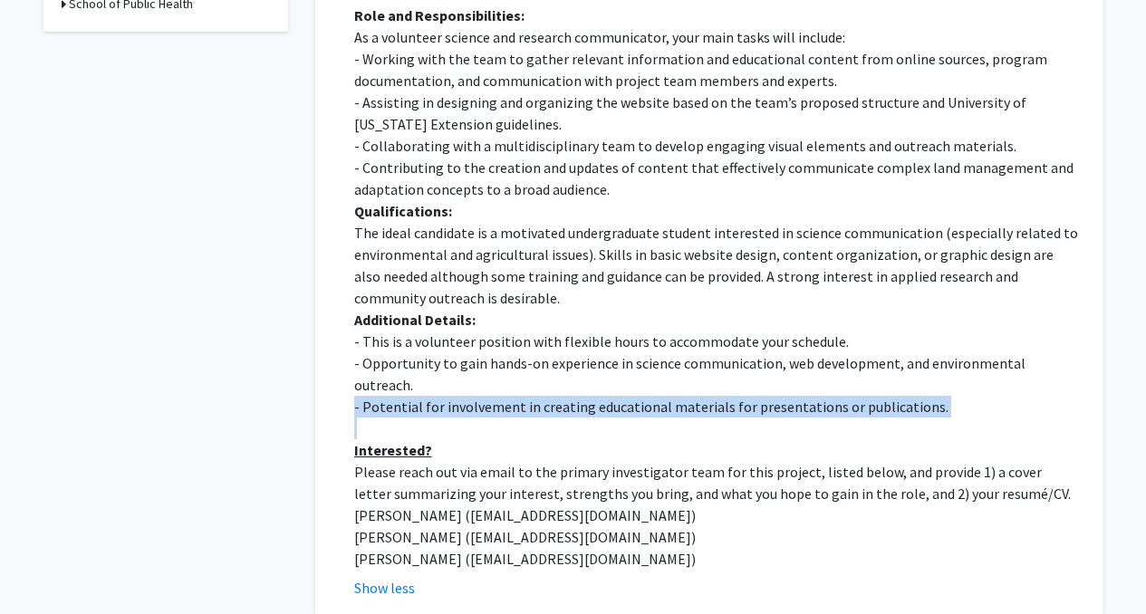
drag, startPoint x: 774, startPoint y: 374, endPoint x: 814, endPoint y: 379, distance: 40.1
click at [814, 396] on p "- Potential for involvement in creating educational materials for presentations…" at bounding box center [716, 407] width 724 height 22
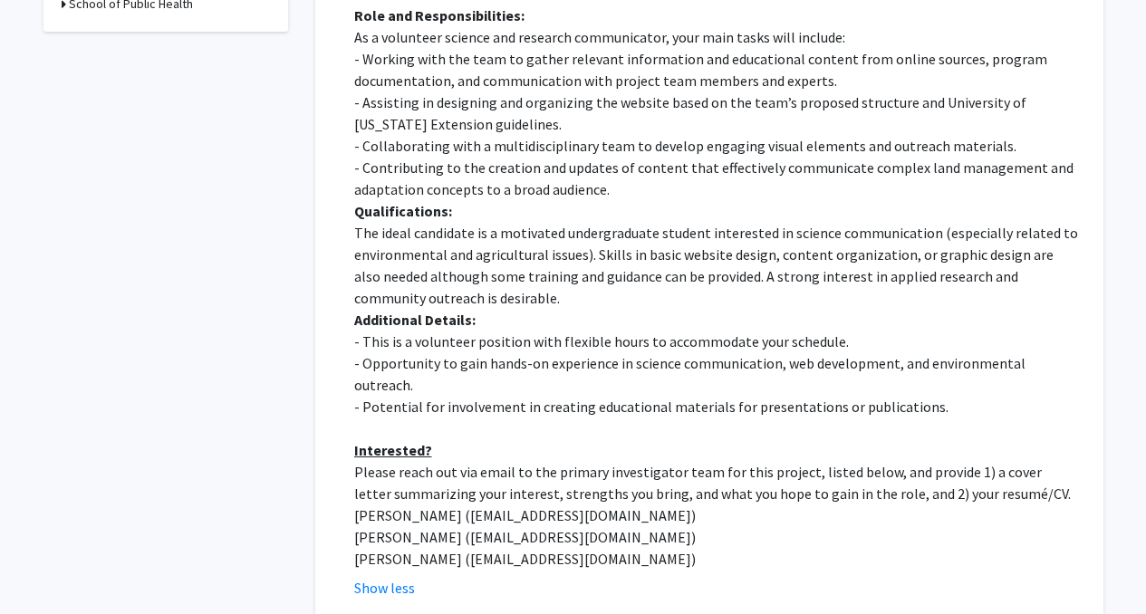
click at [814, 396] on p "- Potential for involvement in creating educational materials for presentations…" at bounding box center [716, 407] width 724 height 22
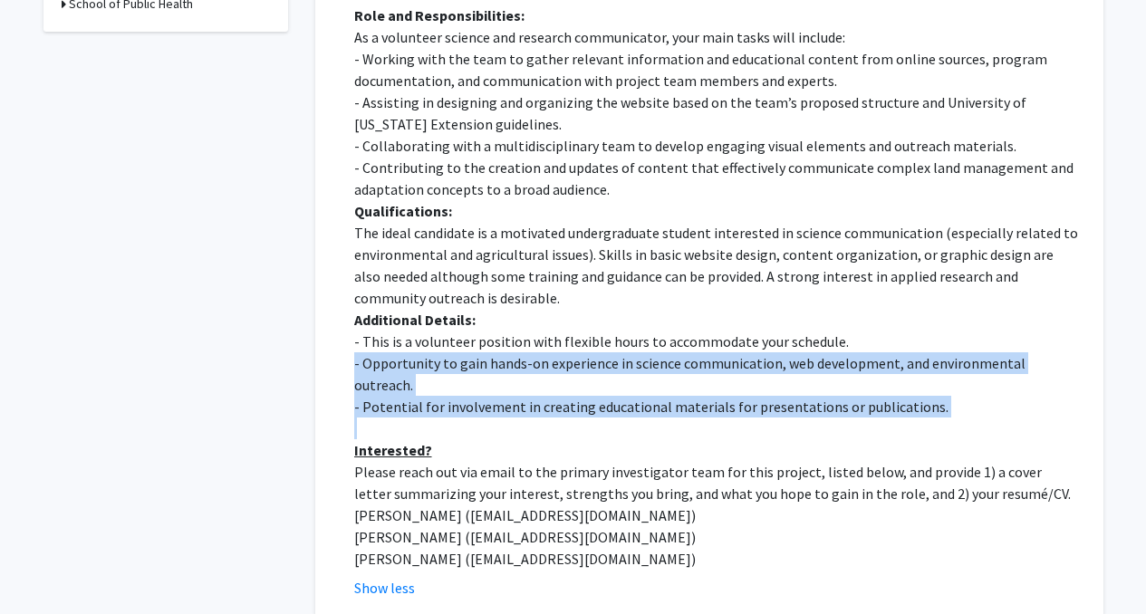
drag, startPoint x: 814, startPoint y: 379, endPoint x: 863, endPoint y: 363, distance: 51.6
click at [863, 363] on div "Development of Science Communication and an Educational Webpage for Coastal Lan…" at bounding box center [716, 157] width 724 height 827
click at [863, 363] on p "- Opportunity to gain hands-on experience in science communication, web develop…" at bounding box center [716, 375] width 724 height 44
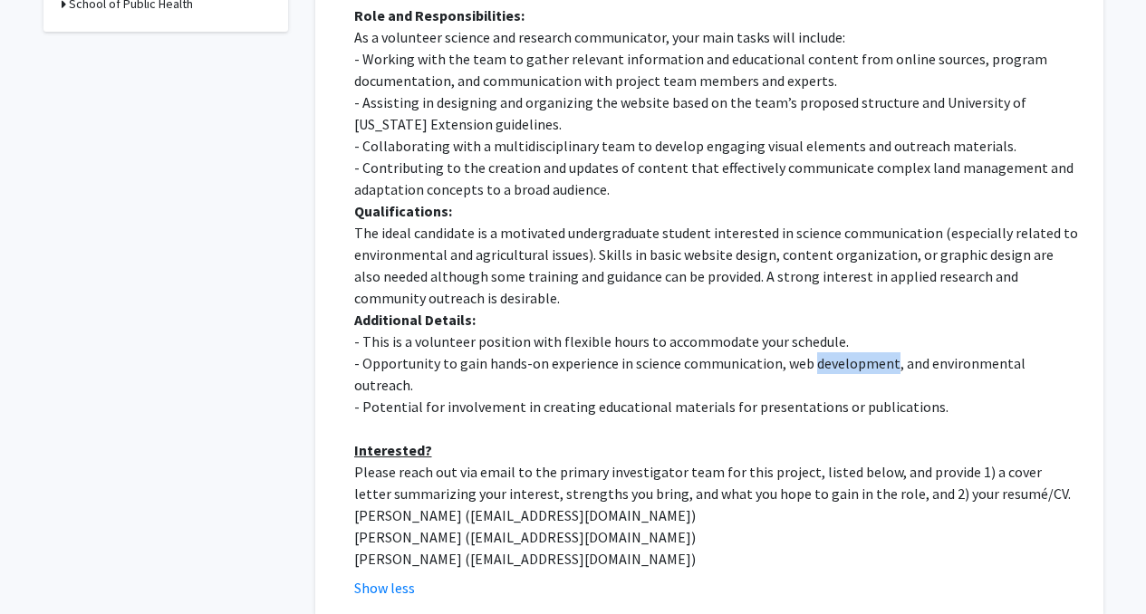
click at [863, 363] on p "- Opportunity to gain hands-on experience in science communication, web develop…" at bounding box center [716, 375] width 724 height 44
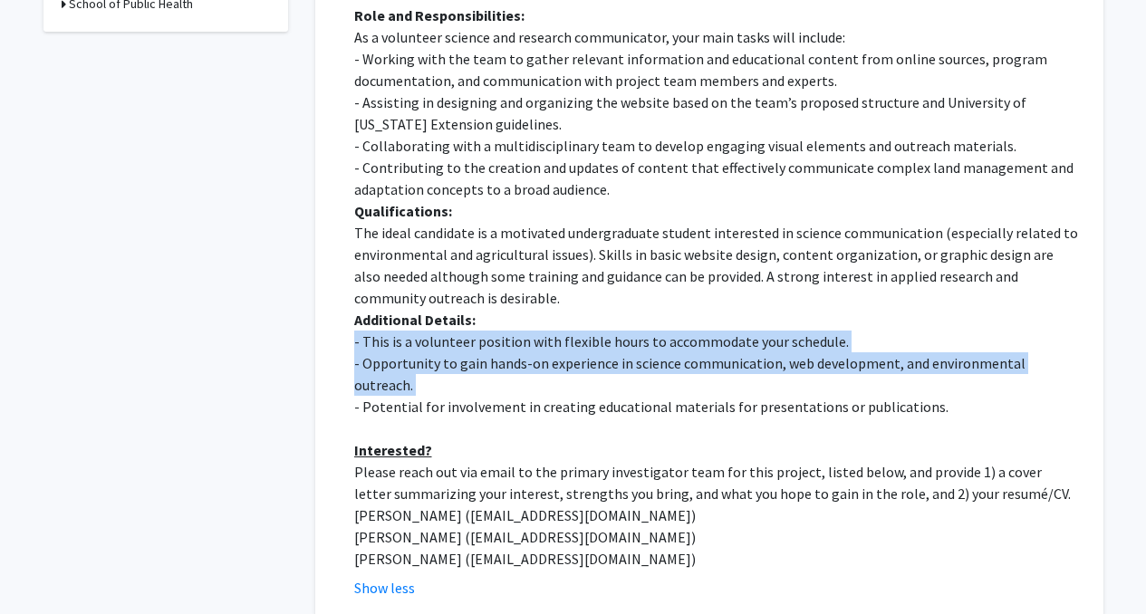
drag, startPoint x: 863, startPoint y: 363, endPoint x: 790, endPoint y: 339, distance: 76.2
click at [790, 339] on div "Development of Science Communication and an Educational Webpage for Coastal Lan…" at bounding box center [716, 157] width 724 height 827
click at [790, 339] on p "- This is a volunteer position with flexible hours to accommodate your schedule." at bounding box center [716, 342] width 724 height 22
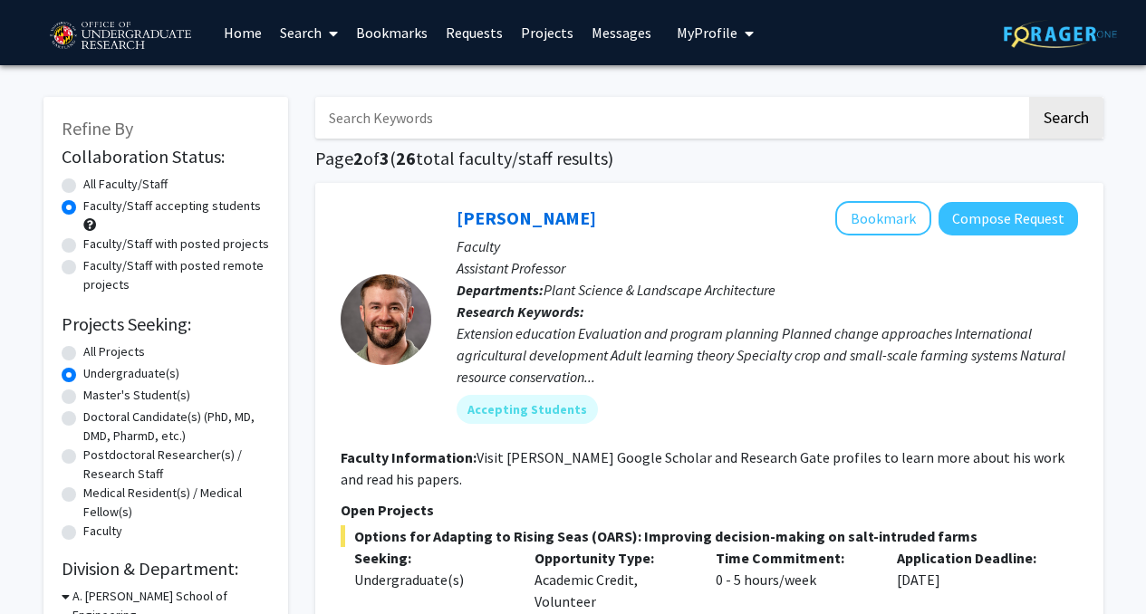
scroll to position [1, 0]
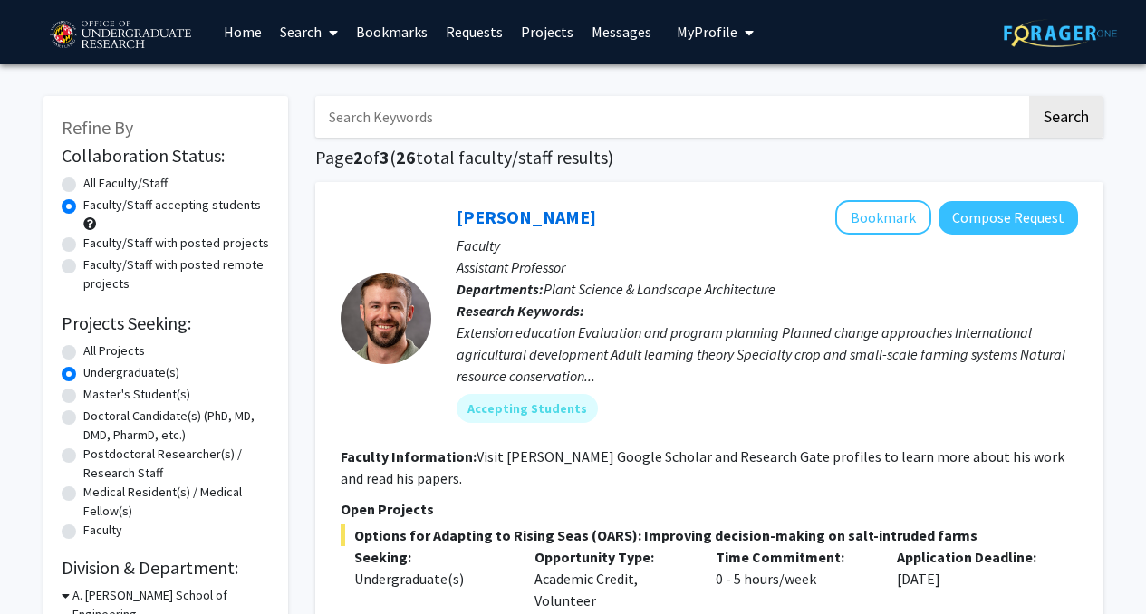
click at [748, 318] on p "Research Keywords: Extension education Evaluation and program planning Planned …" at bounding box center [768, 343] width 622 height 87
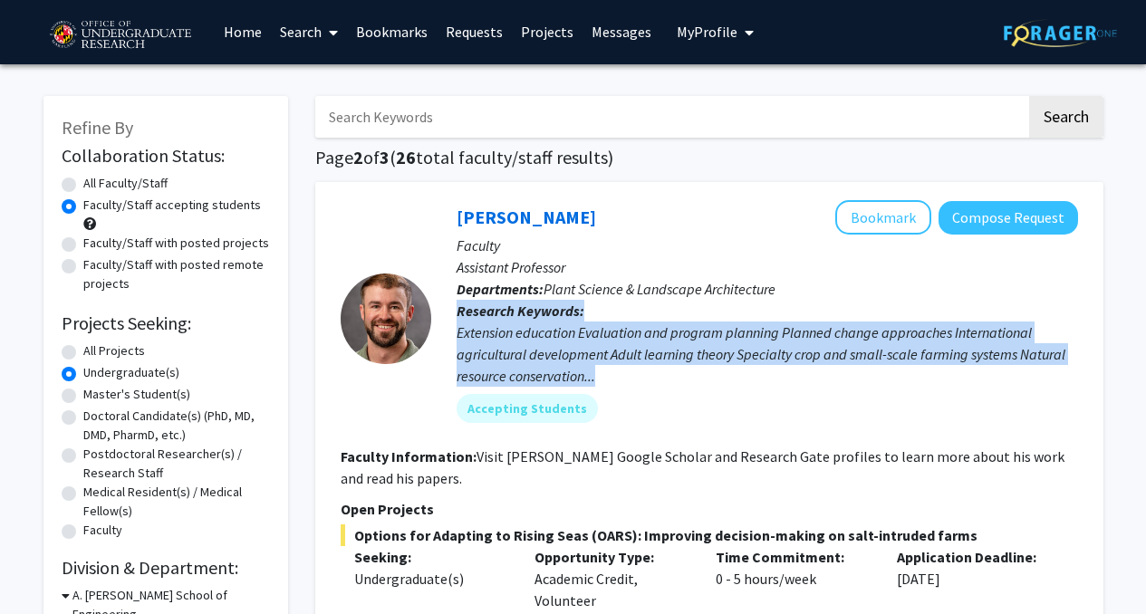
drag, startPoint x: 748, startPoint y: 318, endPoint x: 774, endPoint y: 345, distance: 37.8
click at [774, 345] on p "Research Keywords: Extension education Evaluation and program planning Planned …" at bounding box center [768, 343] width 622 height 87
click at [774, 345] on div "Extension education Evaluation and program planning Planned change approaches I…" at bounding box center [768, 354] width 622 height 65
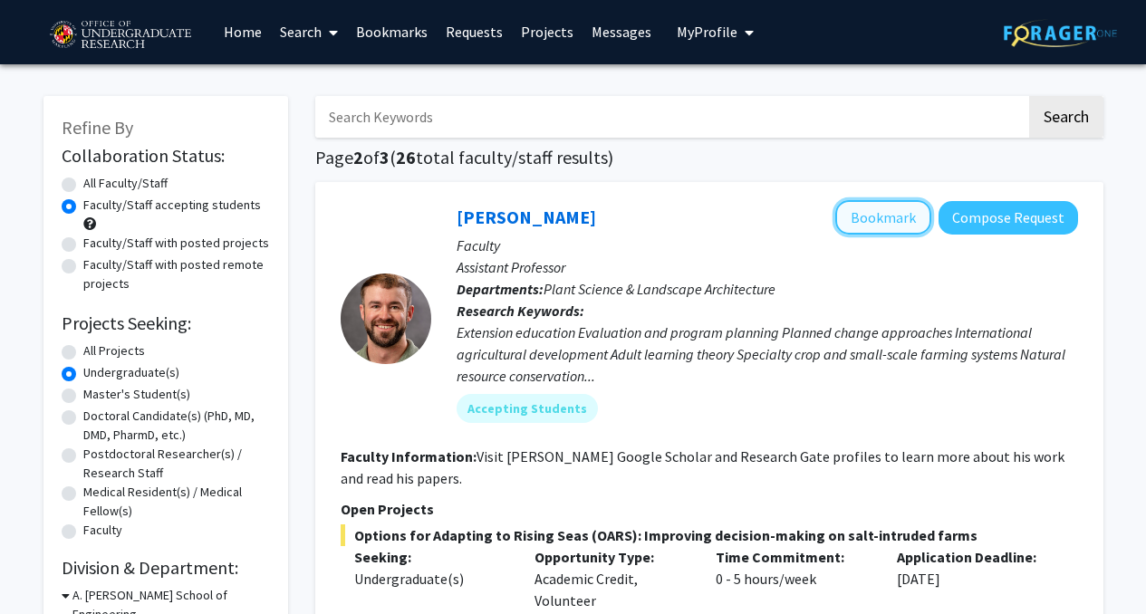
click at [867, 228] on button "Bookmark" at bounding box center [884, 217] width 96 height 34
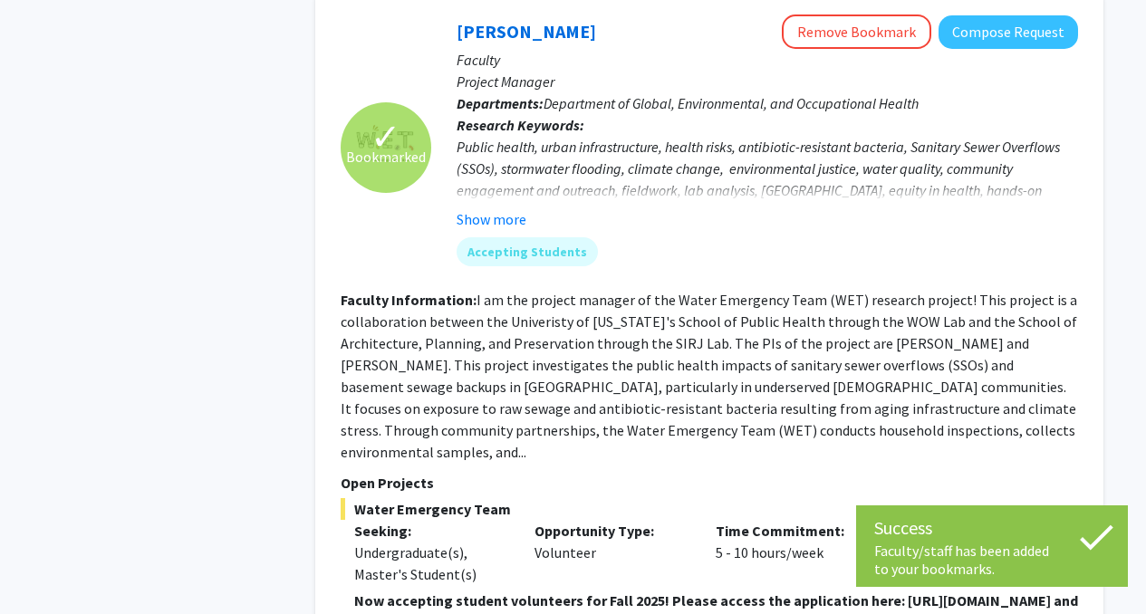
scroll to position [1514, 0]
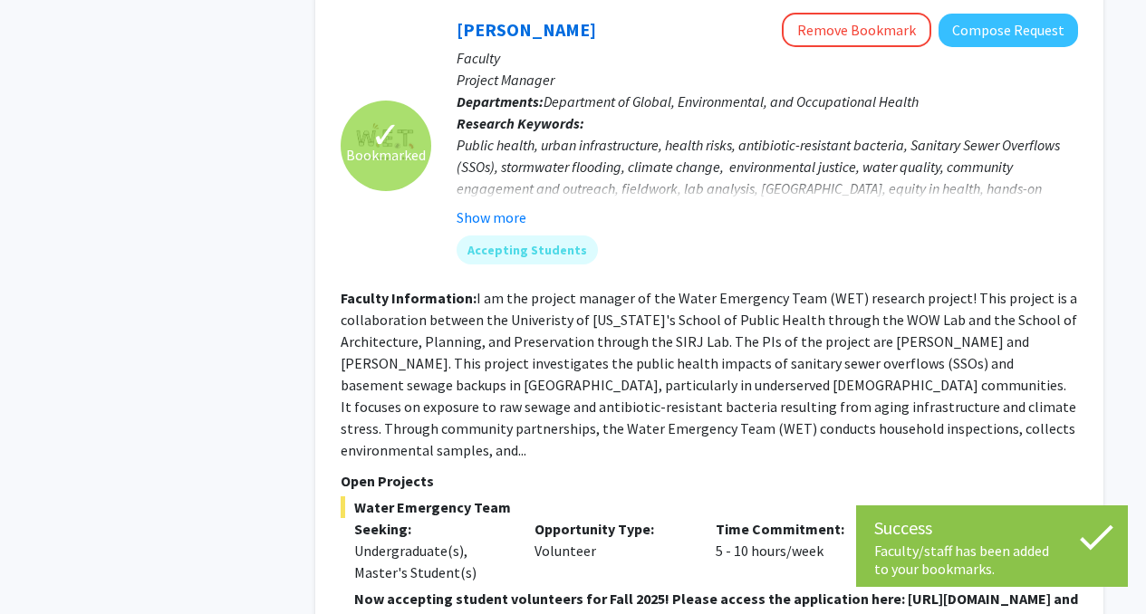
click at [694, 311] on fg-read-more "I am the project manager of the Water Emergency Team (WET) research project! Th…" at bounding box center [709, 374] width 737 height 170
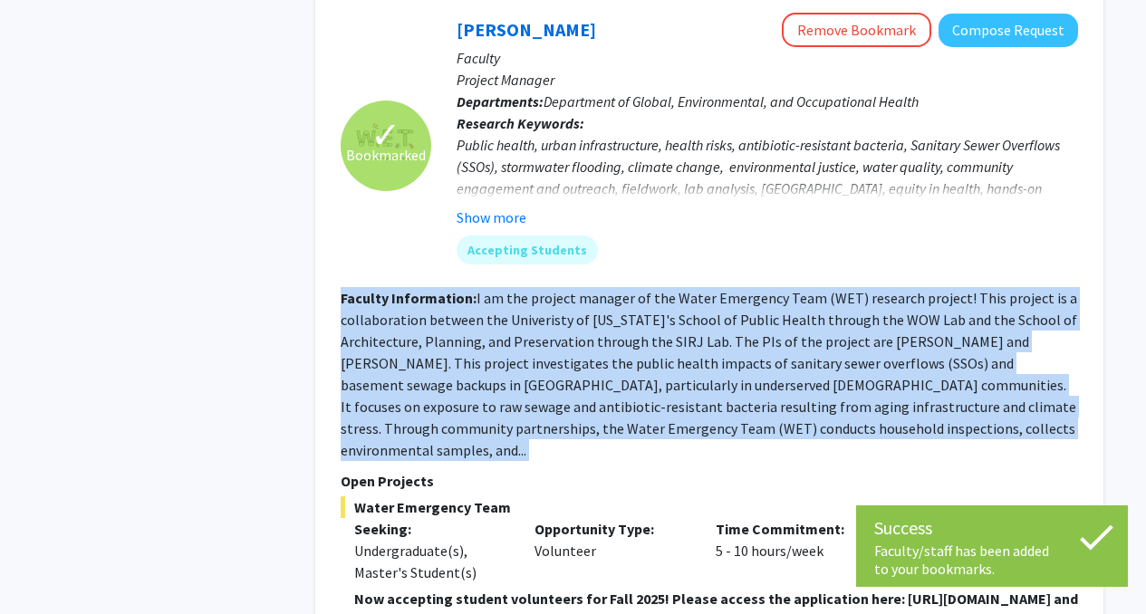
drag, startPoint x: 694, startPoint y: 311, endPoint x: 734, endPoint y: 320, distance: 40.9
click at [734, 320] on fg-read-more "I am the project manager of the Water Emergency Team (WET) research project! Th…" at bounding box center [709, 374] width 737 height 170
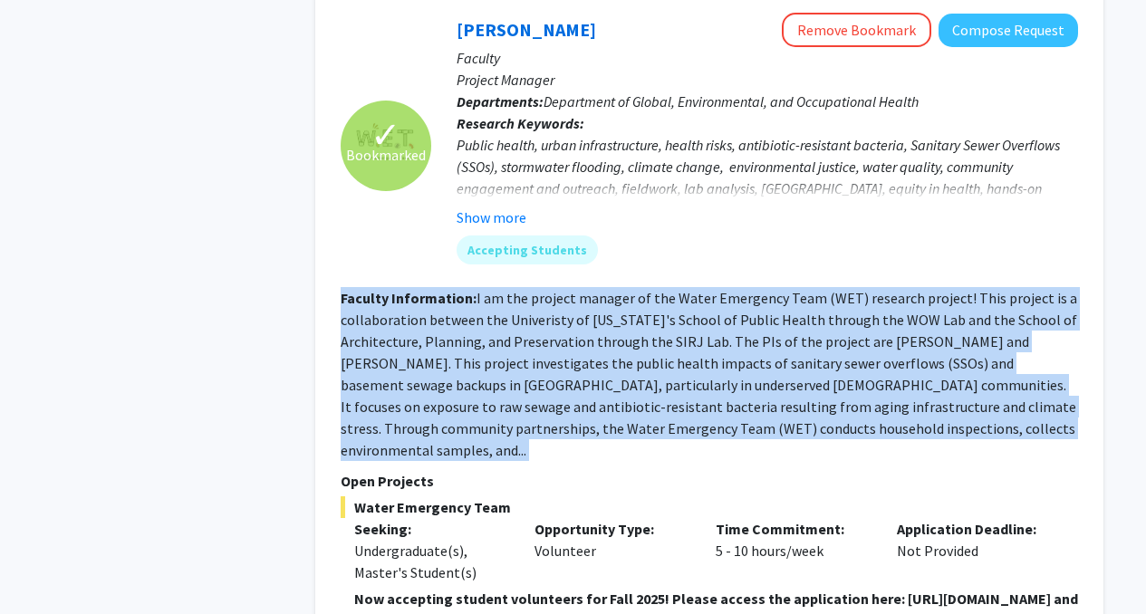
click at [734, 320] on fg-read-more "I am the project manager of the Water Emergency Team (WET) research project! Th…" at bounding box center [709, 374] width 737 height 170
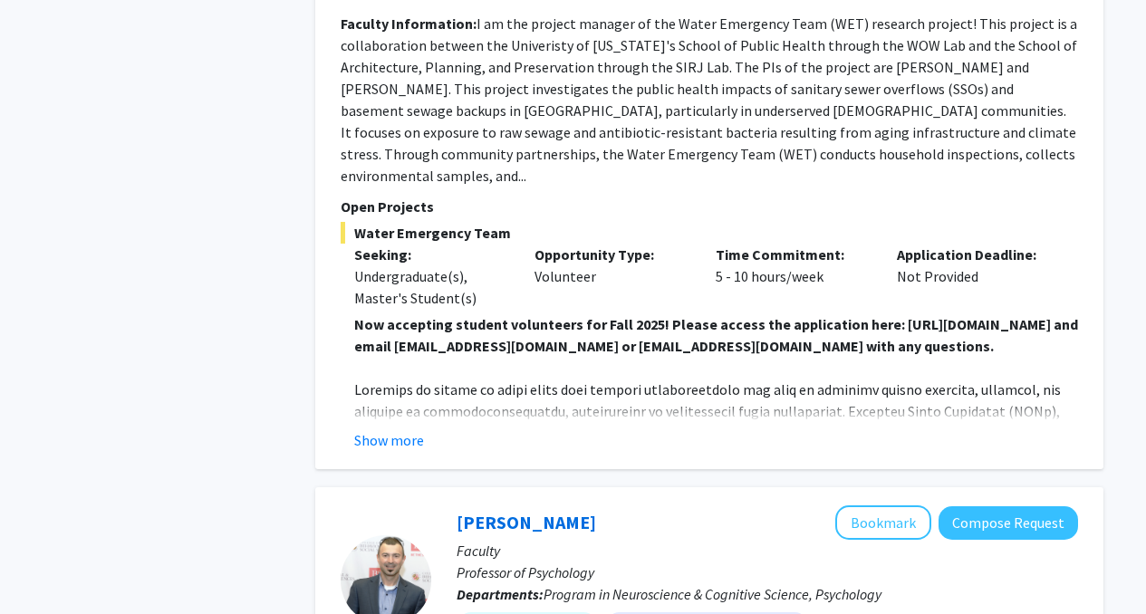
scroll to position [1792, 0]
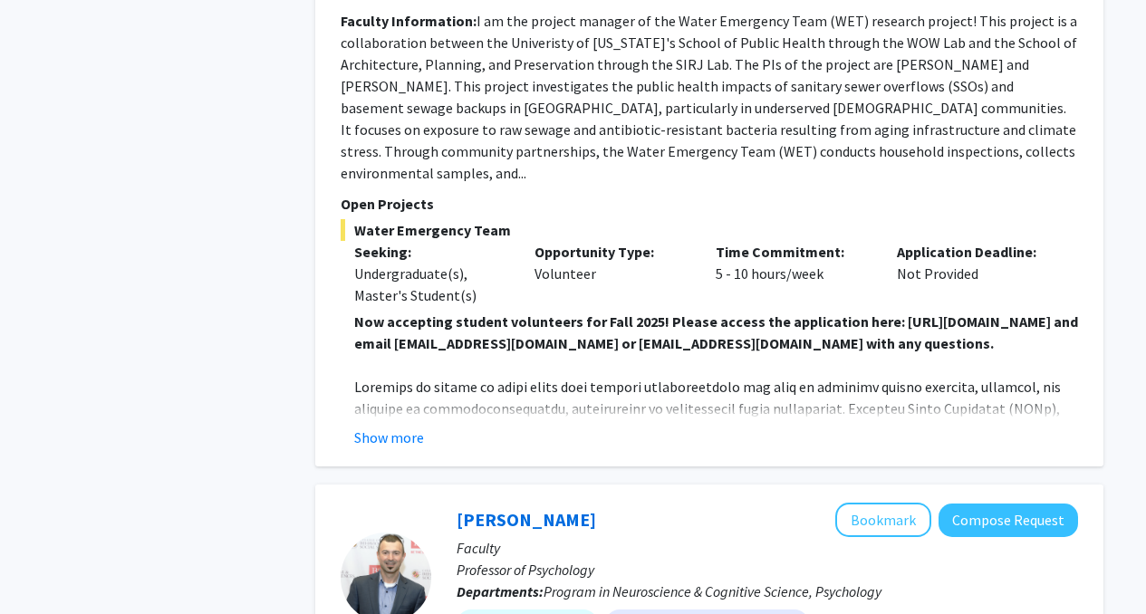
click at [426, 427] on div "Show more" at bounding box center [716, 438] width 724 height 22
click at [402, 427] on button "Show more" at bounding box center [389, 438] width 70 height 22
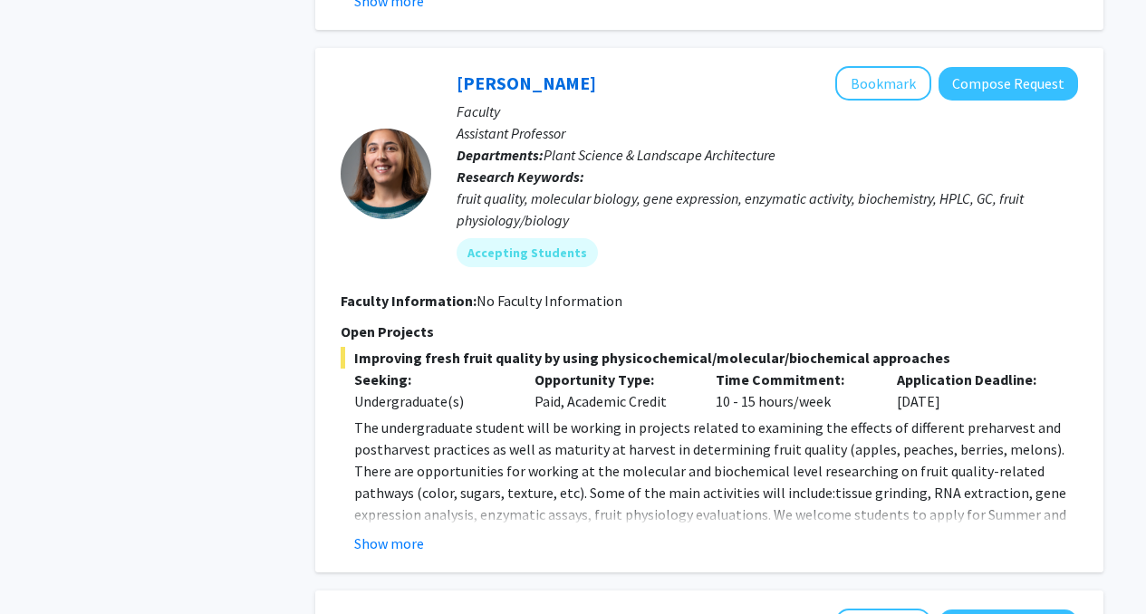
scroll to position [3990, 0]
click at [428, 532] on div "Show more" at bounding box center [716, 543] width 724 height 22
click at [410, 532] on button "Show more" at bounding box center [389, 543] width 70 height 22
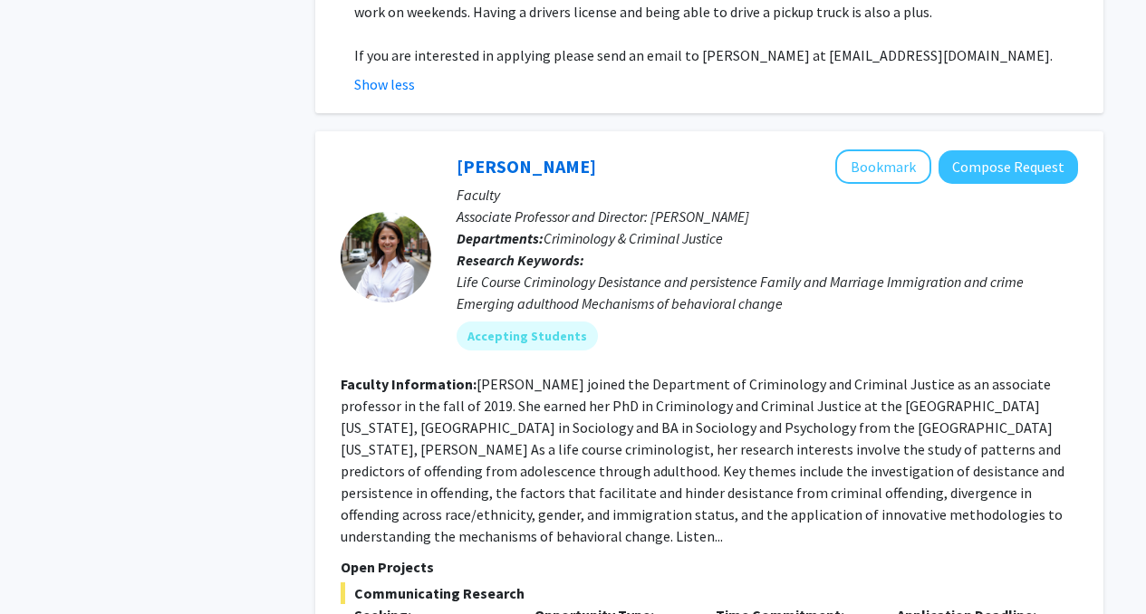
scroll to position [4667, 0]
